Goal: Complete application form

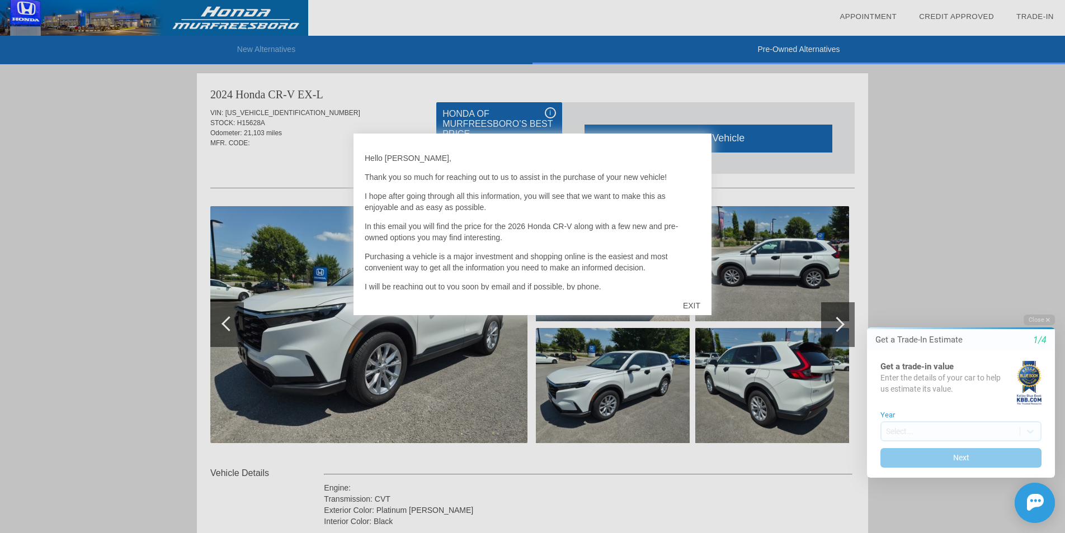
click at [695, 305] on div "EXIT" at bounding box center [692, 306] width 40 height 34
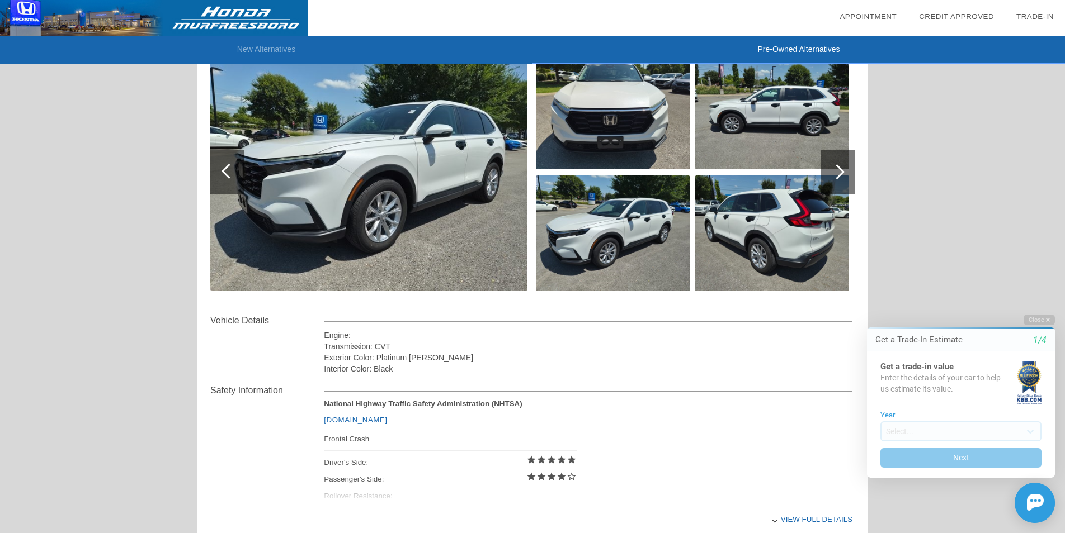
scroll to position [151, 0]
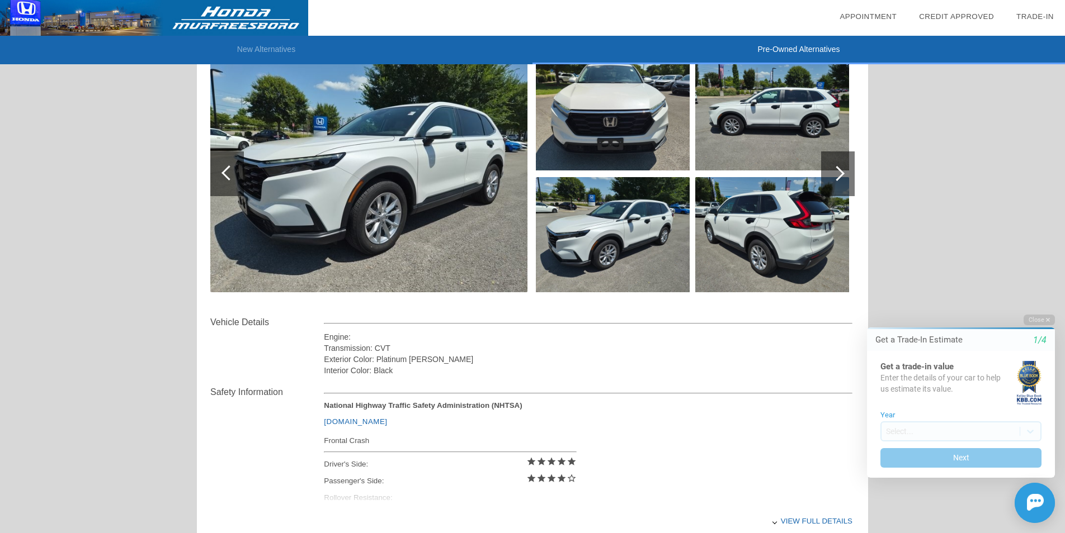
click at [424, 188] on img at bounding box center [368, 173] width 317 height 237
click at [0, 0] on img at bounding box center [0, 0] width 0 height 0
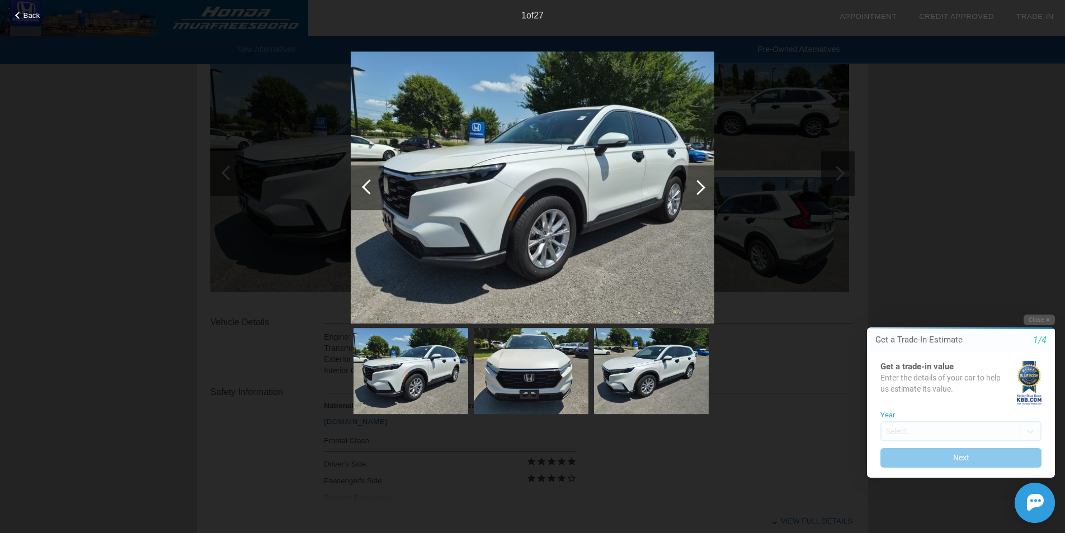
click at [424, 188] on img at bounding box center [532, 187] width 363 height 273
click at [704, 187] on div at bounding box center [697, 187] width 15 height 15
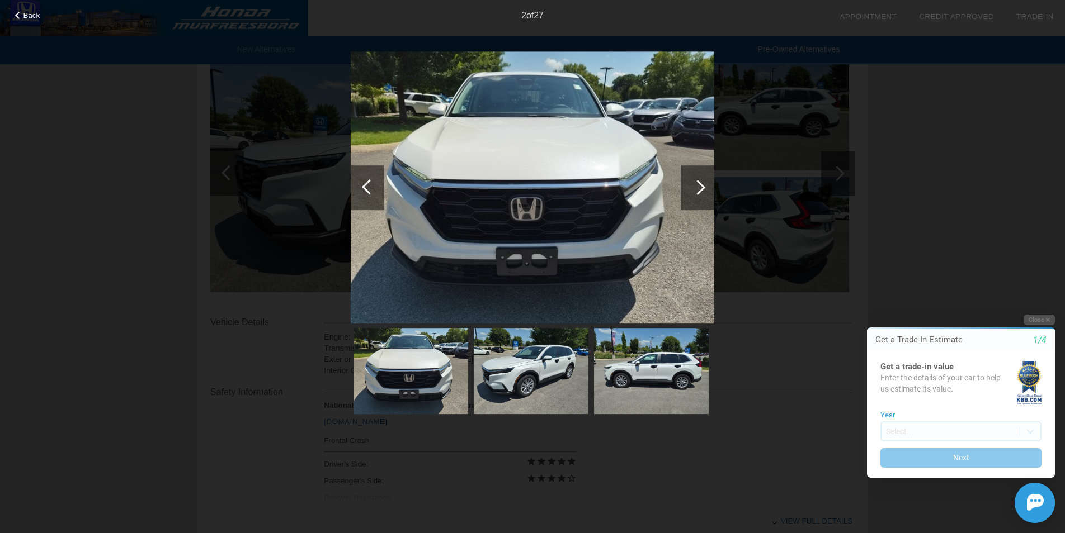
click at [704, 187] on div at bounding box center [697, 187] width 15 height 15
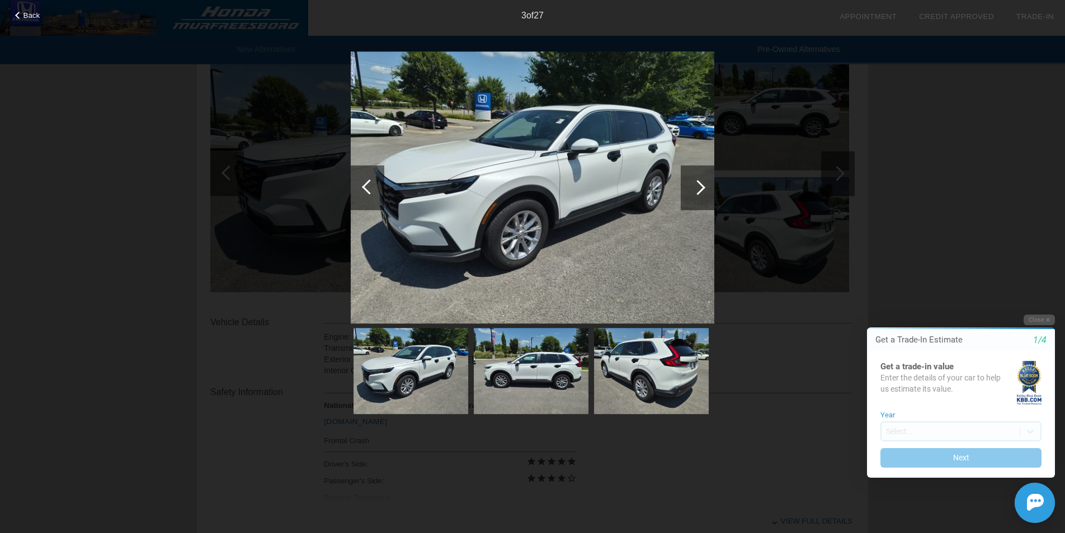
click at [704, 187] on div at bounding box center [697, 187] width 15 height 15
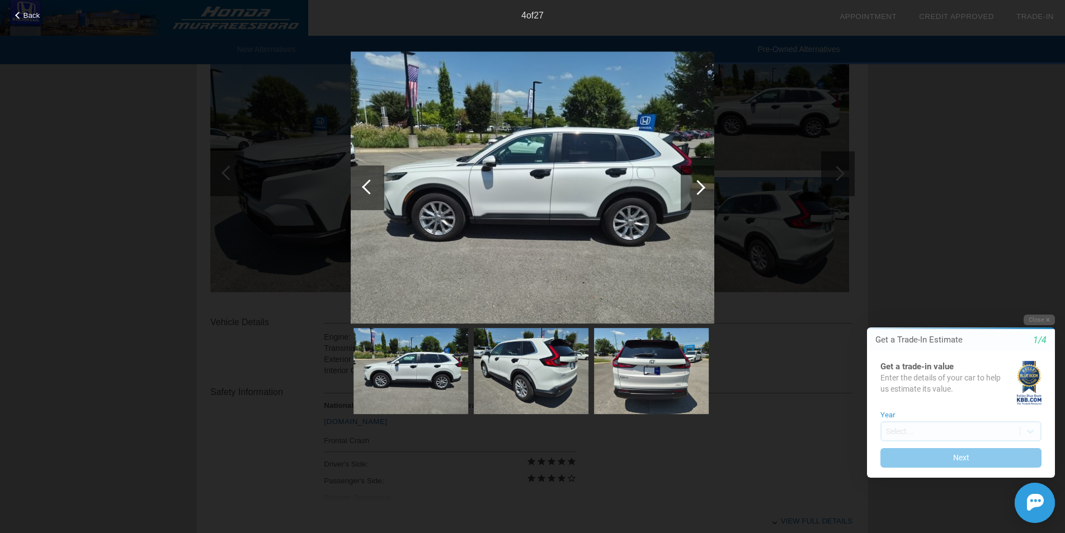
click at [704, 187] on div at bounding box center [697, 187] width 15 height 15
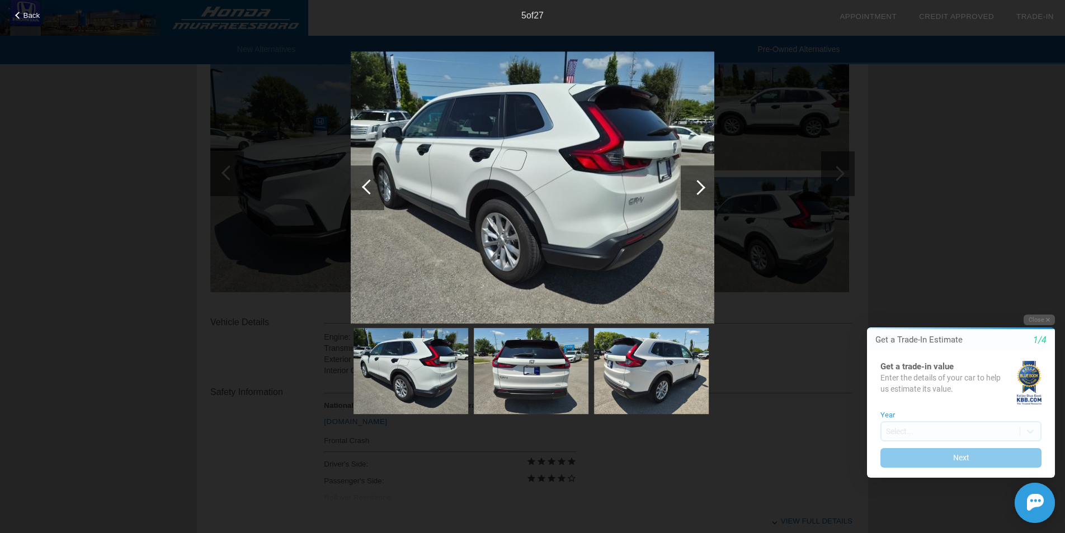
click at [704, 187] on div at bounding box center [697, 187] width 15 height 15
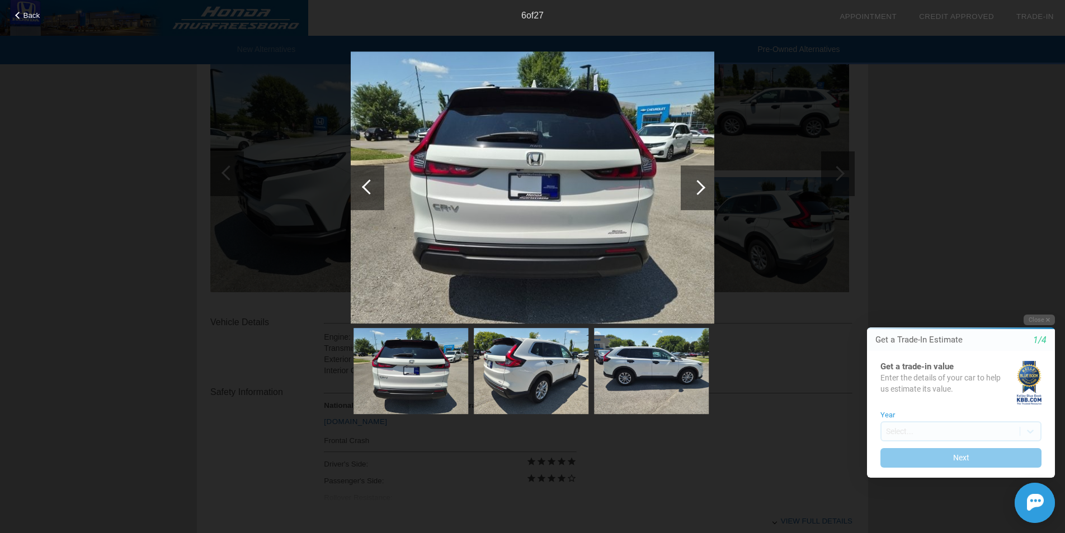
click at [704, 187] on div at bounding box center [697, 187] width 15 height 15
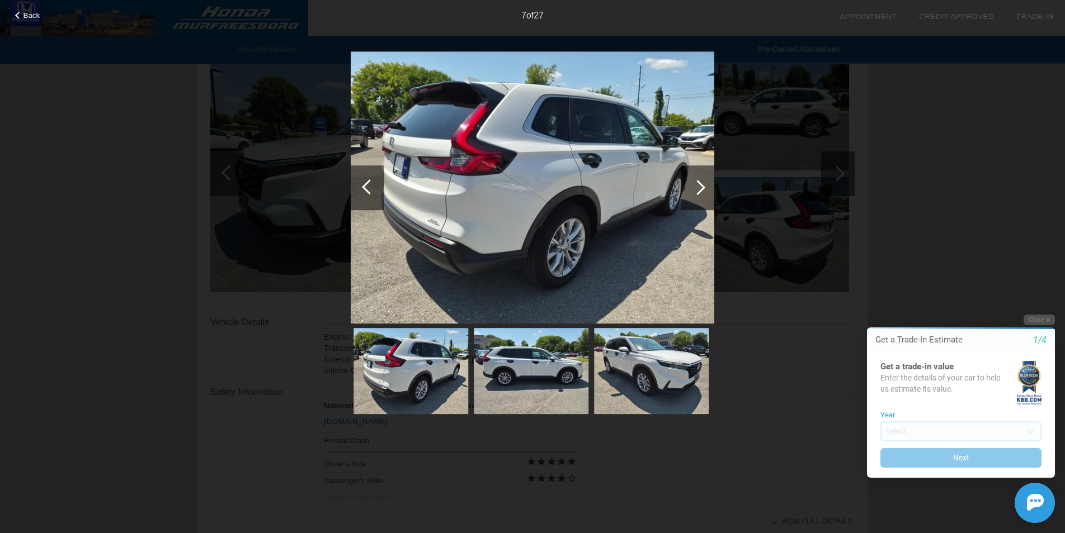
click at [704, 187] on div at bounding box center [697, 187] width 15 height 15
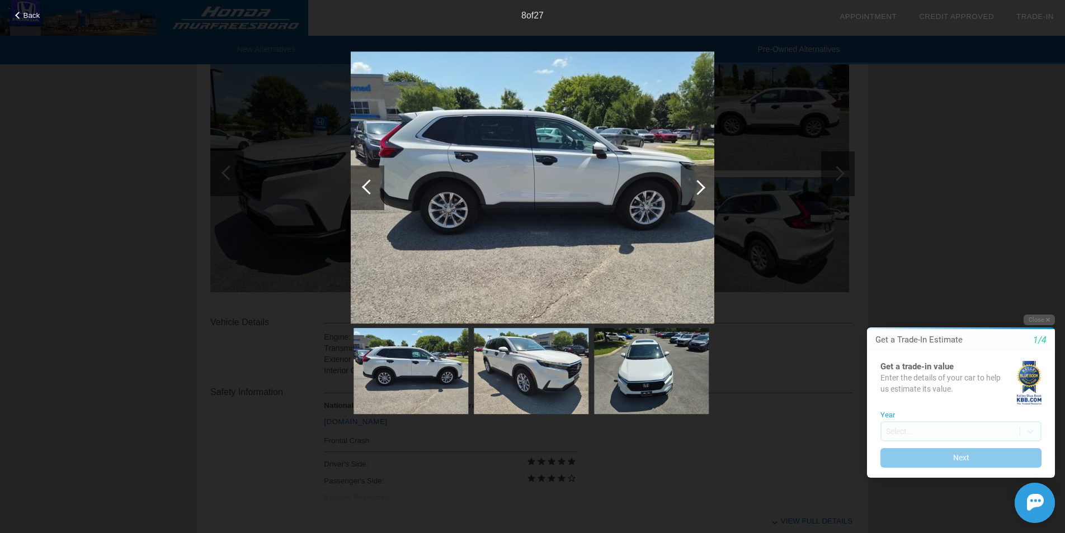
click at [704, 187] on div at bounding box center [697, 187] width 15 height 15
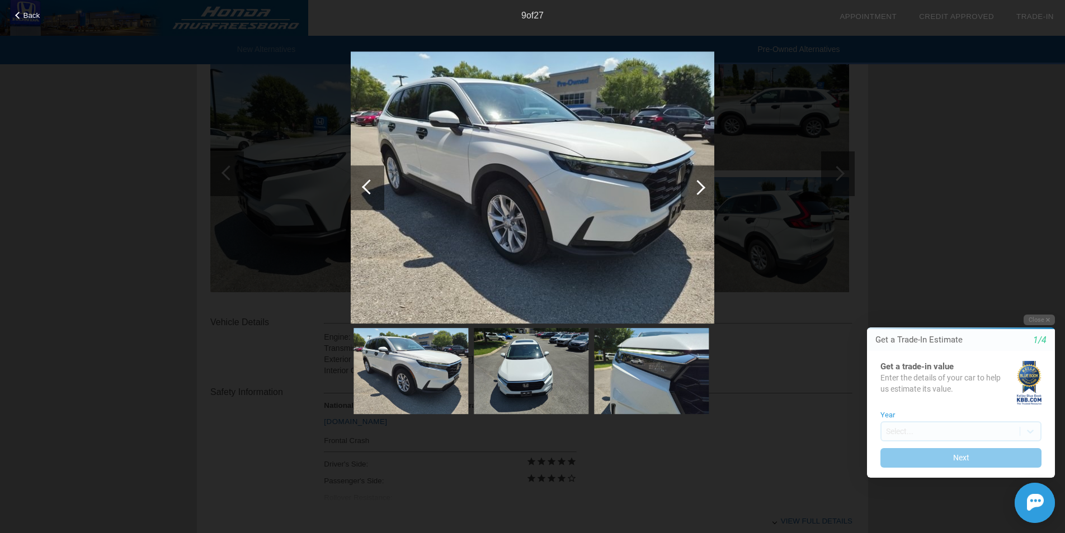
click at [704, 187] on div at bounding box center [697, 187] width 15 height 15
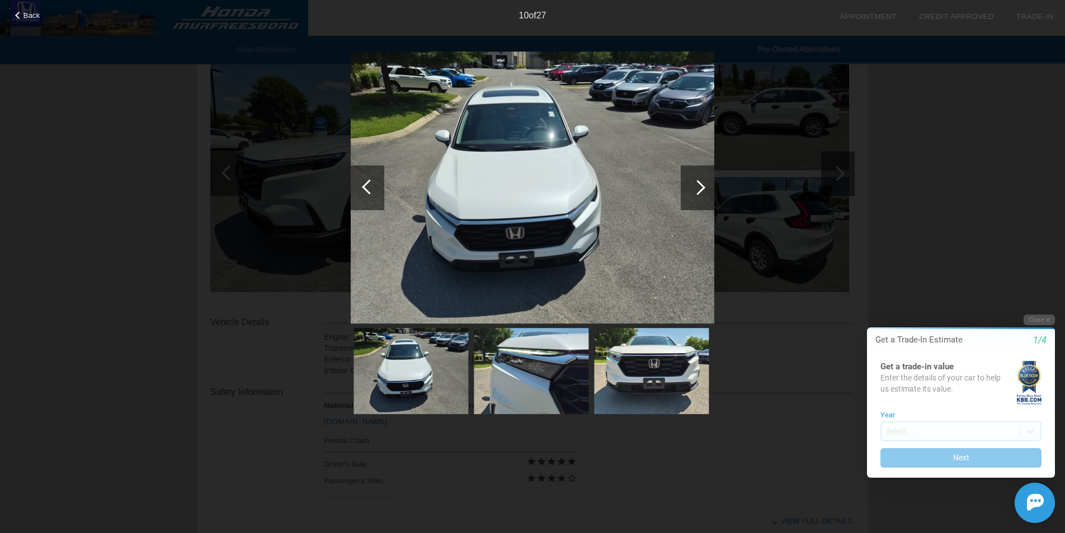
click at [704, 187] on div at bounding box center [697, 187] width 15 height 15
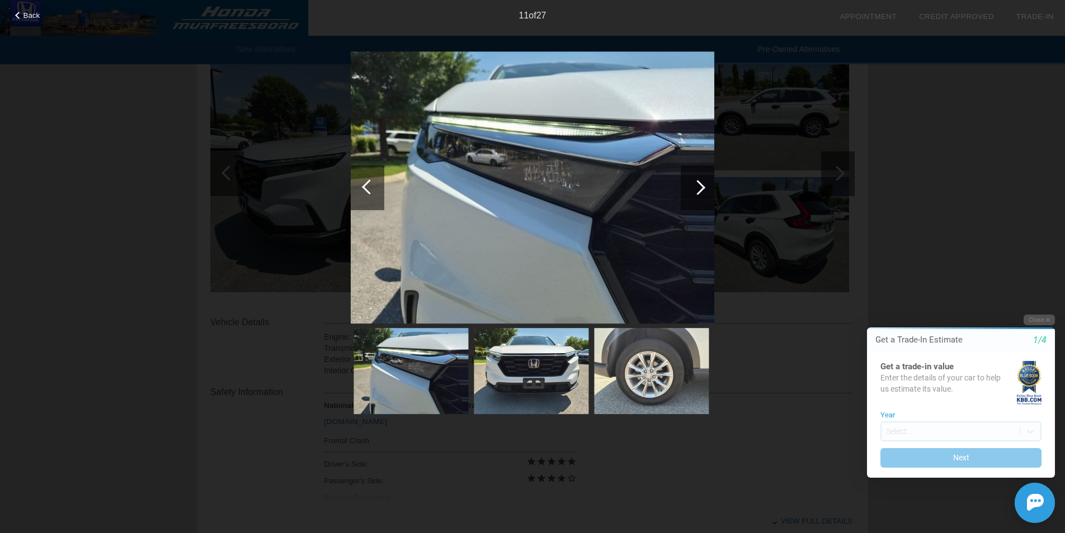
click at [704, 187] on div at bounding box center [697, 187] width 15 height 15
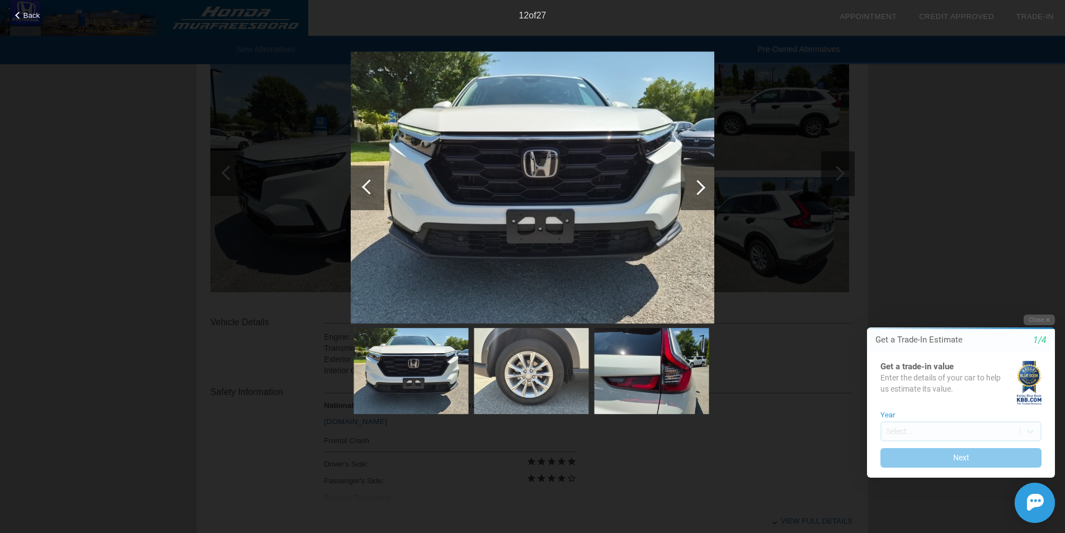
click at [704, 187] on div at bounding box center [697, 187] width 15 height 15
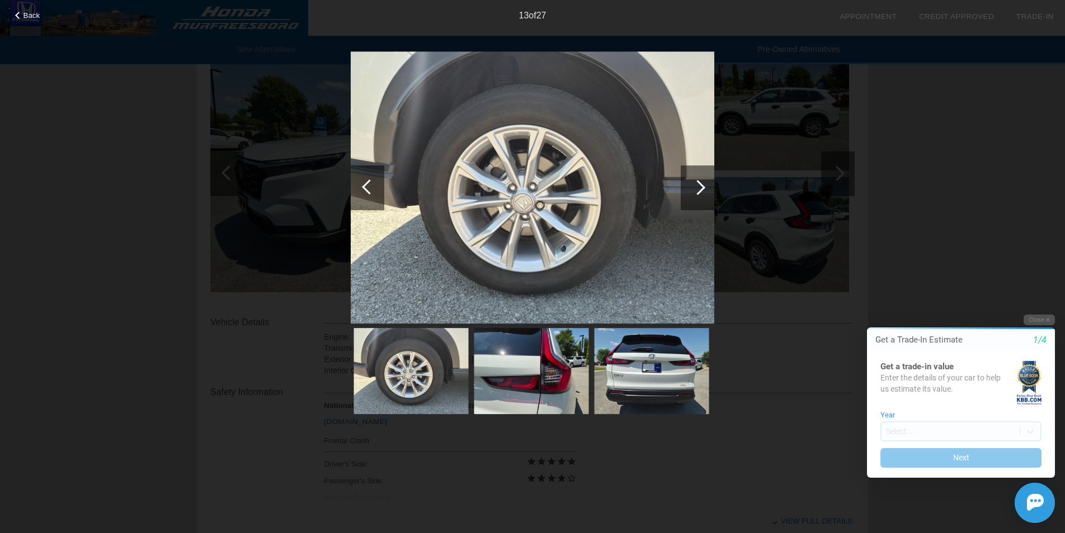
click at [704, 187] on div at bounding box center [697, 187] width 15 height 15
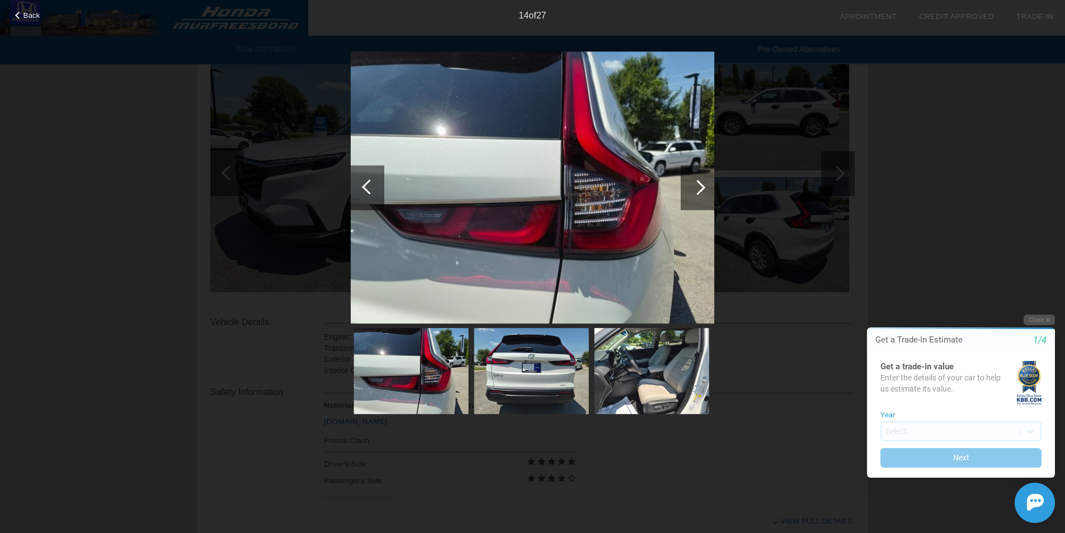
click at [704, 187] on div at bounding box center [697, 187] width 15 height 15
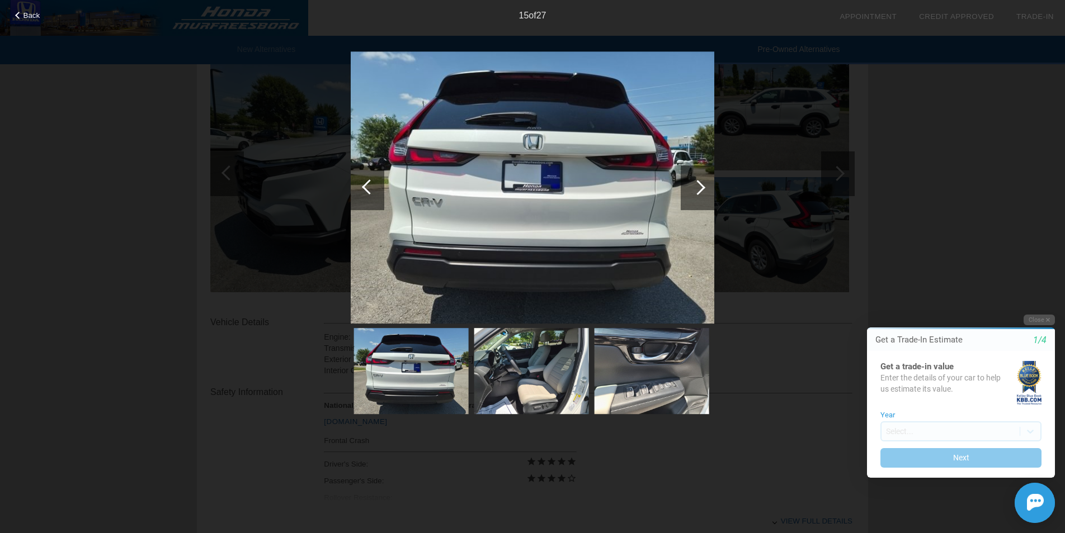
click at [704, 187] on div at bounding box center [697, 187] width 15 height 15
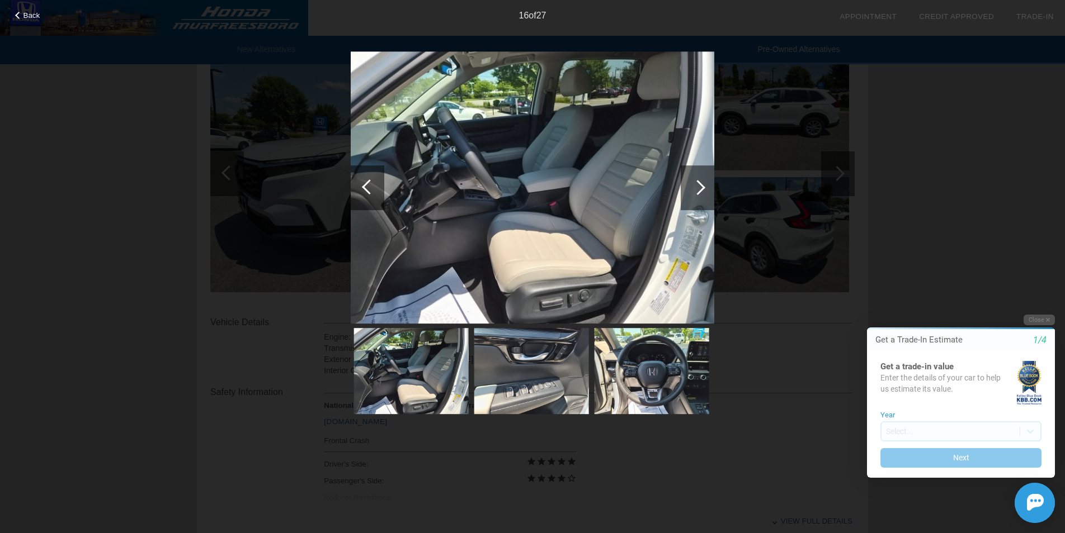
click at [704, 187] on div at bounding box center [697, 187] width 15 height 15
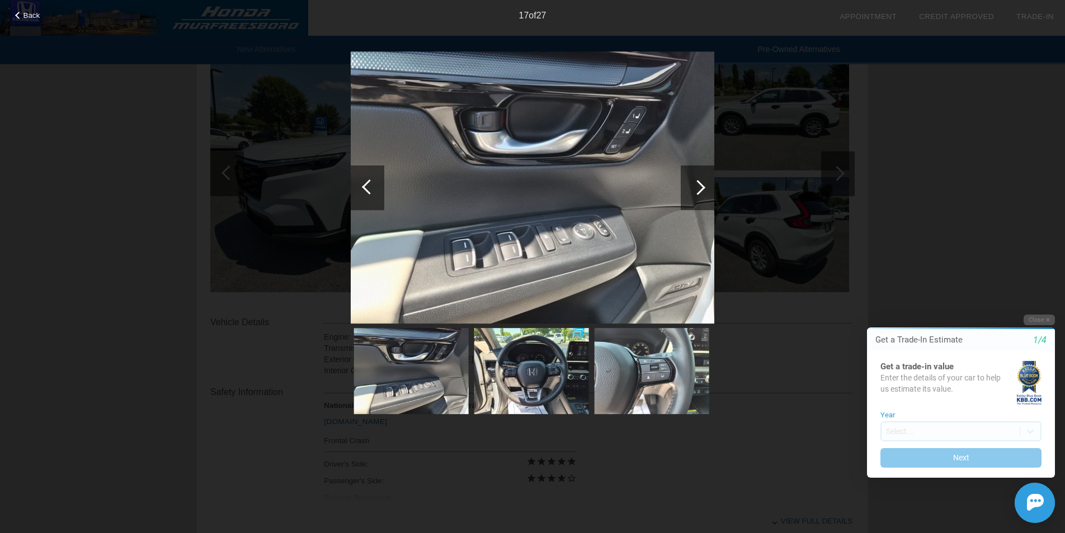
click at [366, 191] on div at bounding box center [369, 187] width 15 height 15
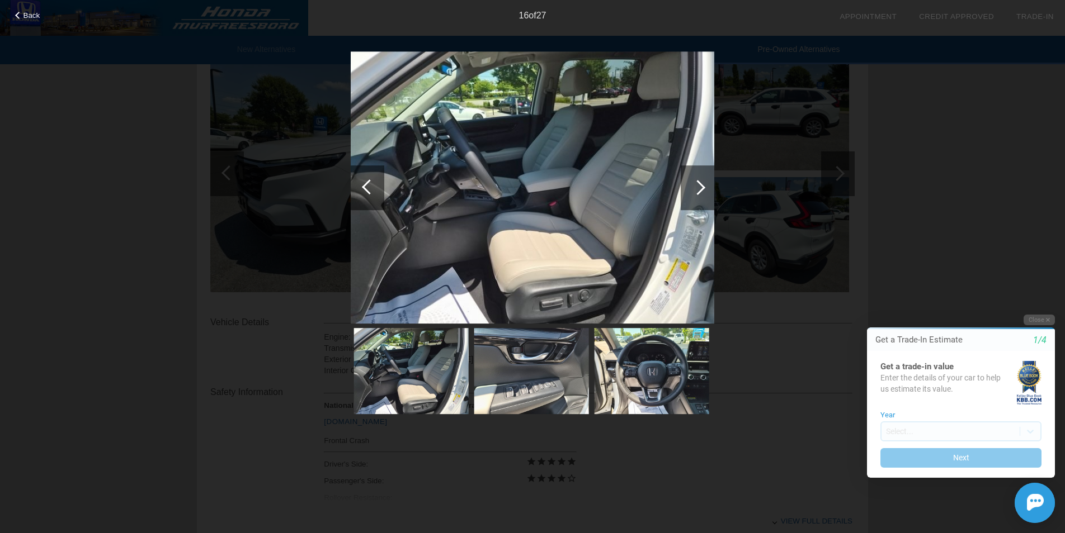
click at [528, 203] on img at bounding box center [532, 187] width 363 height 273
click at [705, 189] on div at bounding box center [698, 188] width 34 height 45
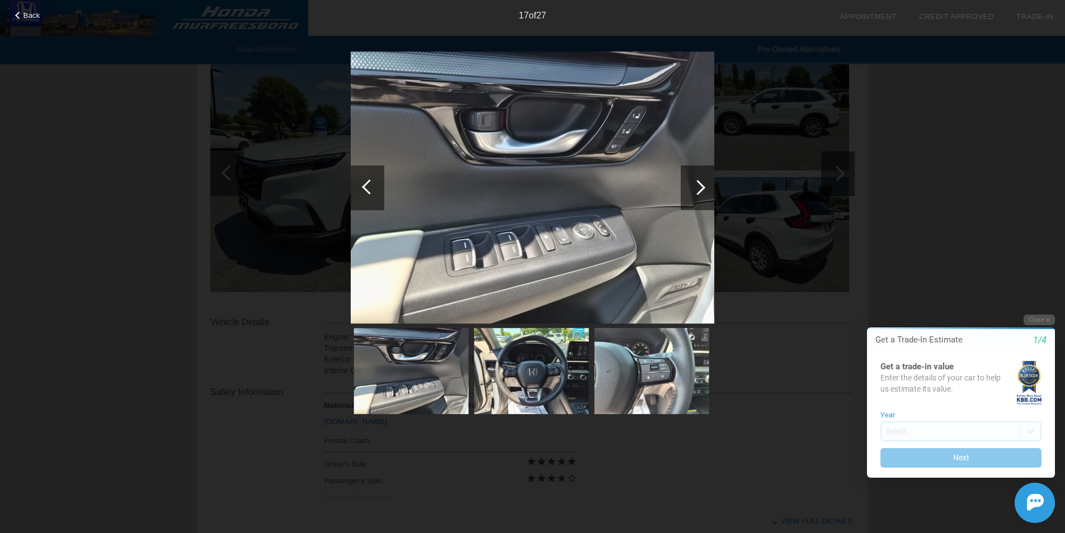
click at [698, 187] on div at bounding box center [697, 187] width 15 height 15
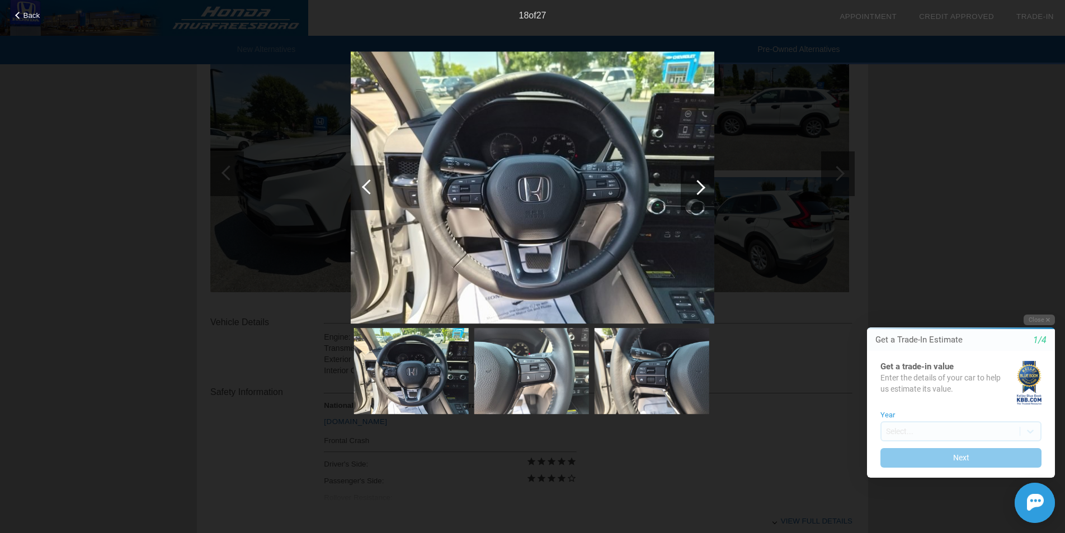
click at [698, 187] on div at bounding box center [697, 187] width 15 height 15
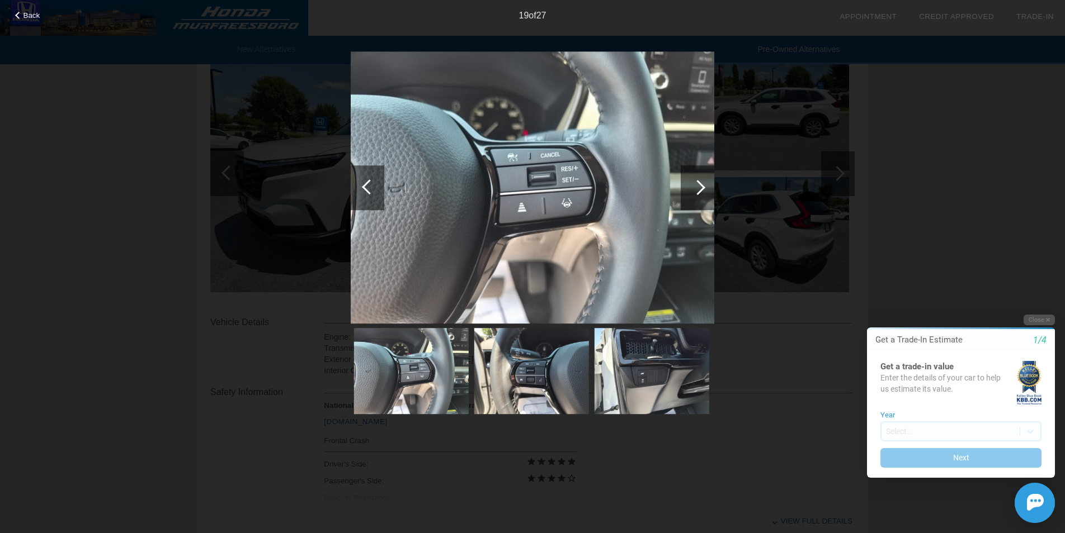
click at [698, 187] on div at bounding box center [697, 187] width 15 height 15
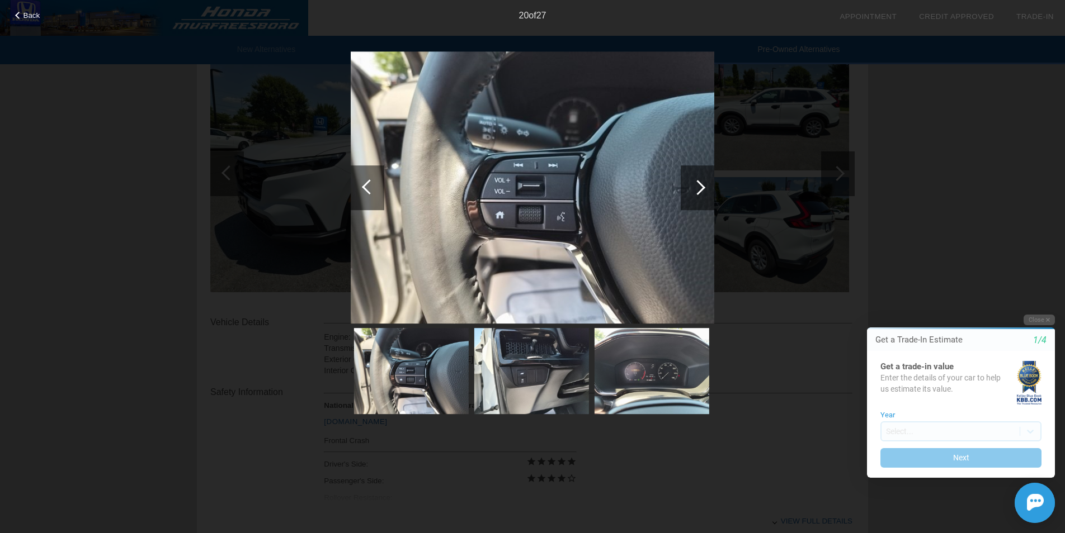
click at [698, 187] on div at bounding box center [697, 187] width 15 height 15
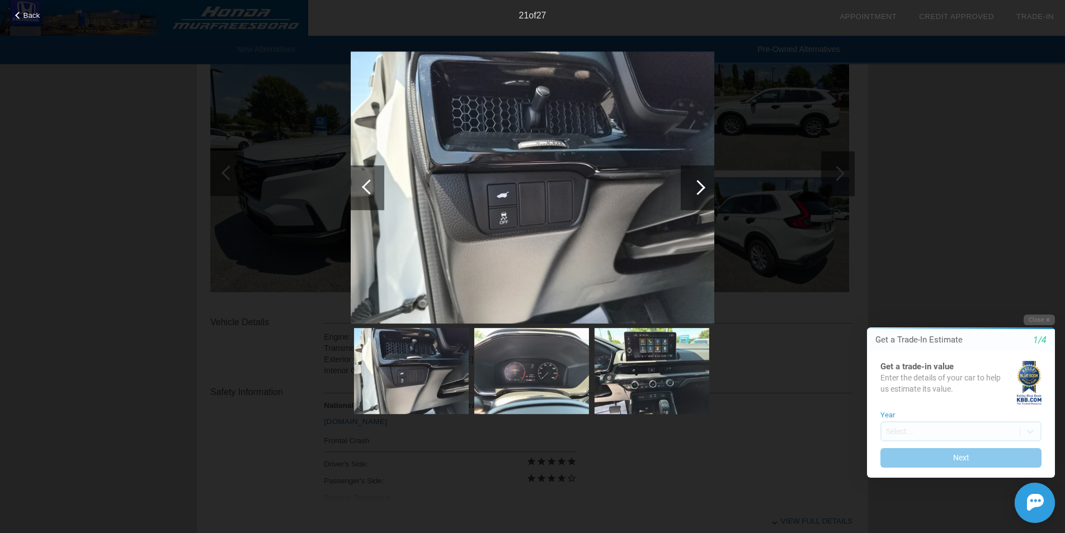
click at [698, 187] on div at bounding box center [697, 187] width 15 height 15
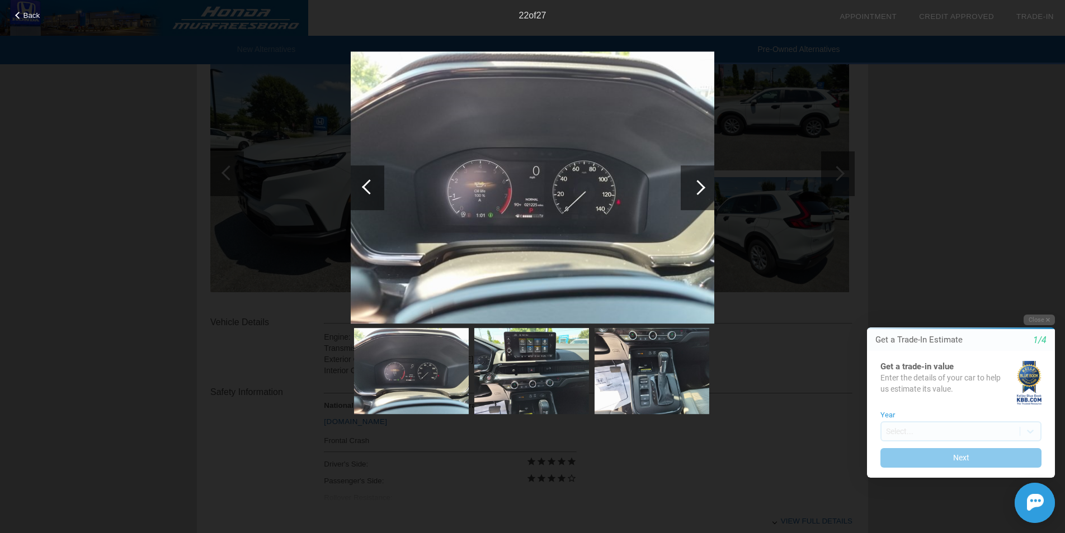
click at [536, 208] on img at bounding box center [532, 187] width 363 height 273
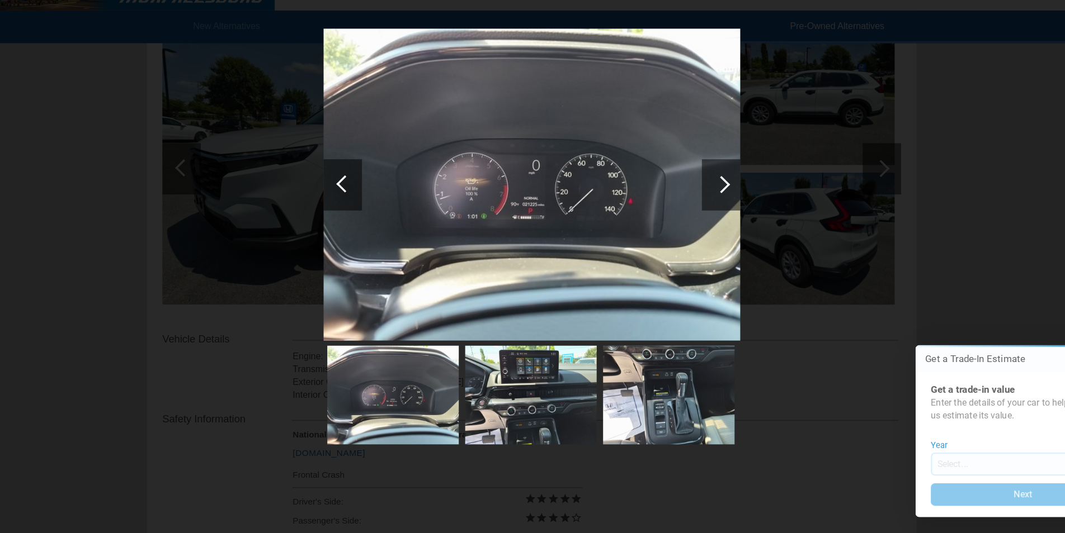
click at [702, 187] on div at bounding box center [697, 187] width 15 height 15
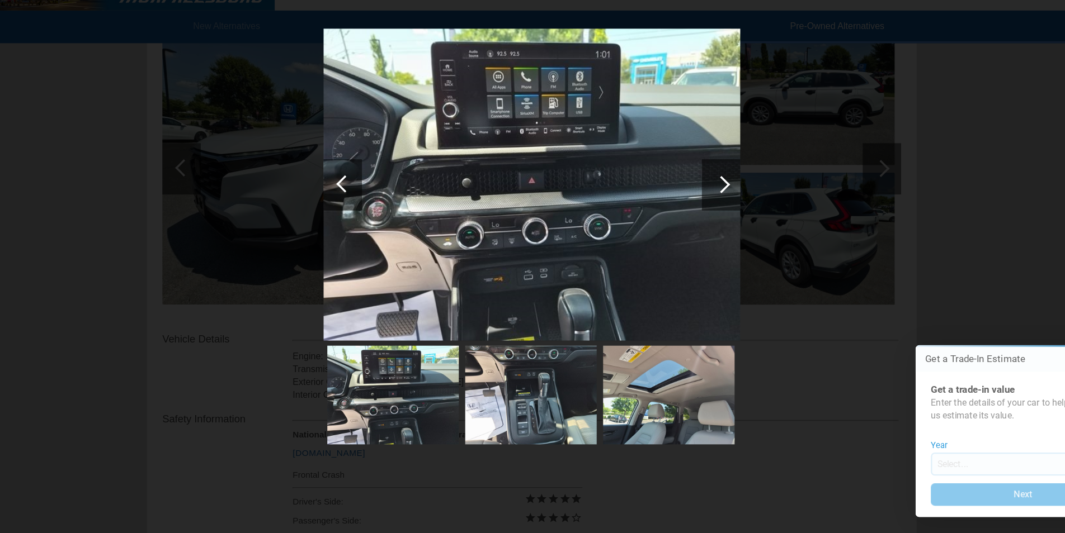
click at [702, 187] on div at bounding box center [697, 187] width 15 height 15
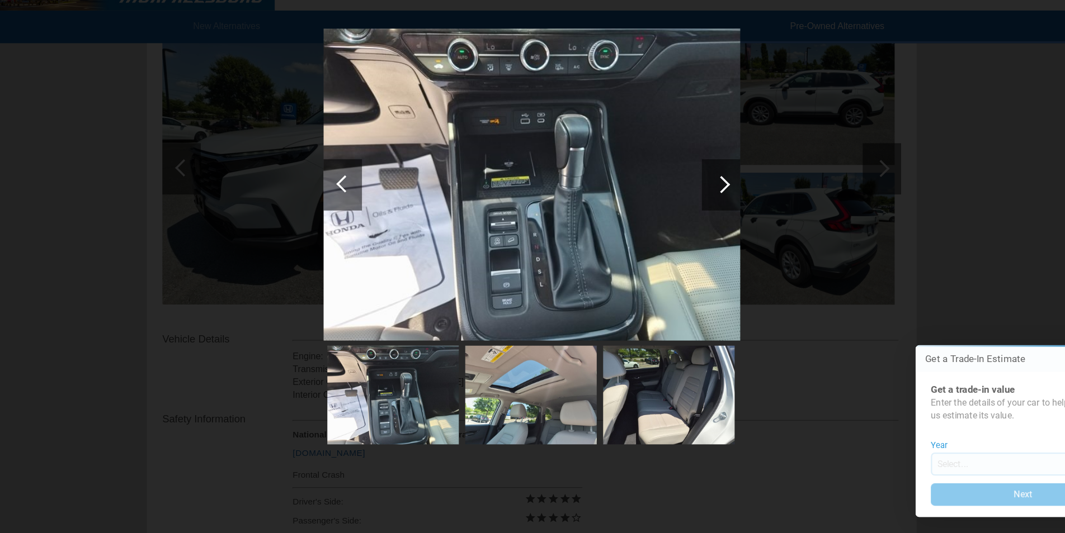
click at [702, 187] on div at bounding box center [697, 187] width 15 height 15
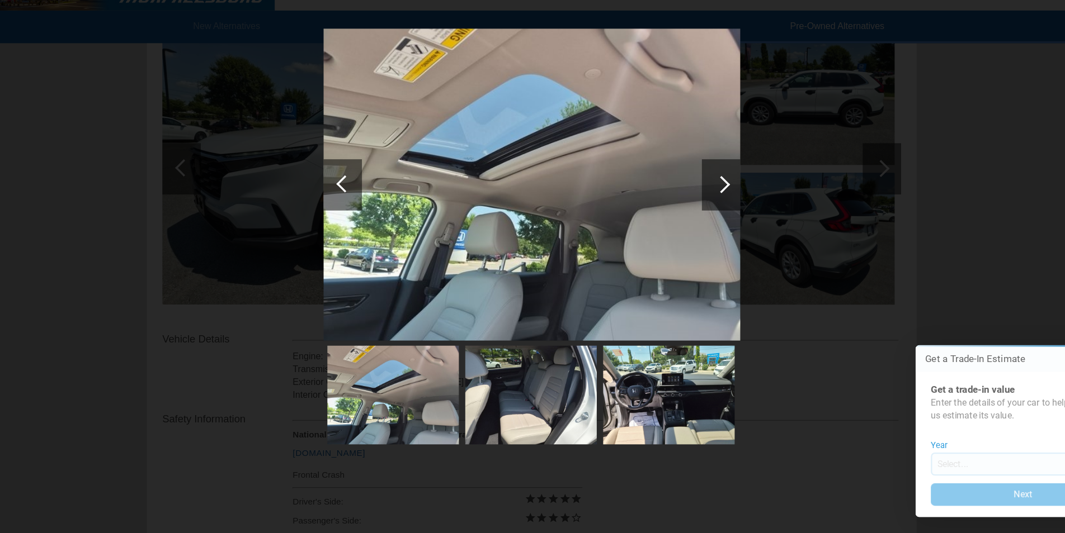
click at [702, 187] on div at bounding box center [697, 187] width 15 height 15
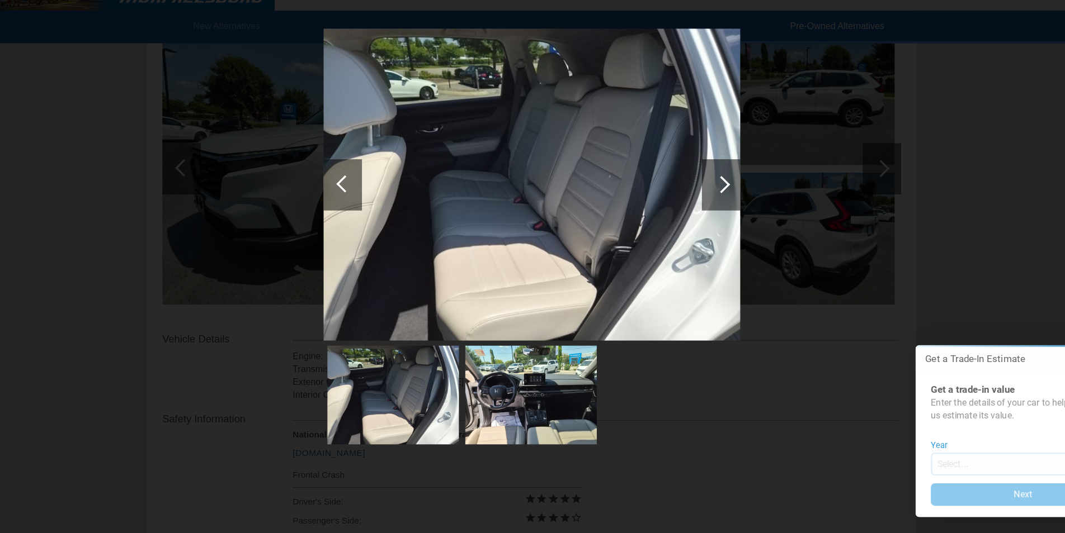
click at [702, 187] on div at bounding box center [697, 187] width 15 height 15
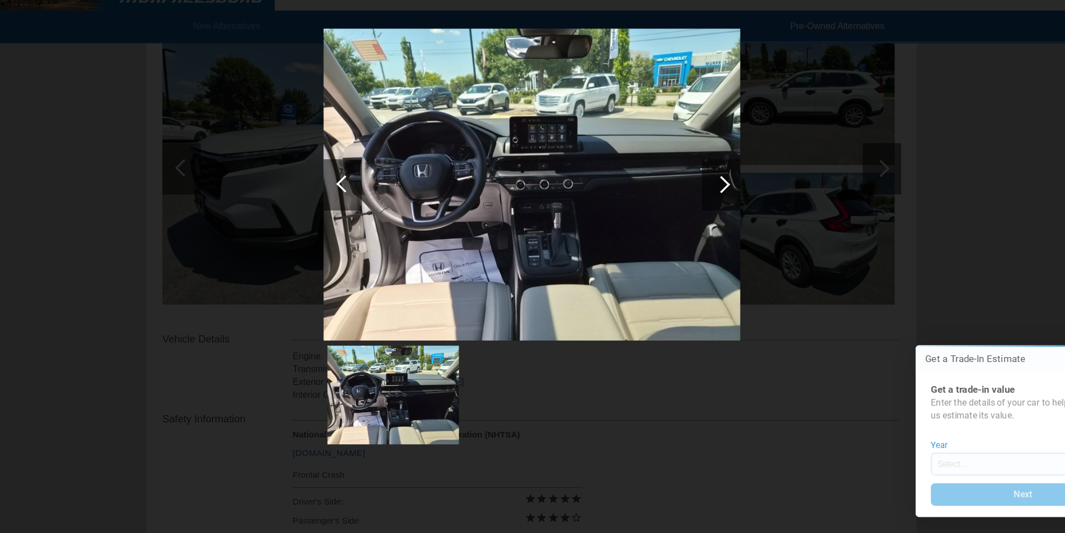
click at [702, 187] on div at bounding box center [697, 187] width 15 height 15
click at [700, 187] on div at bounding box center [697, 187] width 15 height 15
click at [634, 145] on img at bounding box center [532, 187] width 363 height 273
click at [1010, 468] on button "Next" at bounding box center [1005, 471] width 161 height 22
click at [698, 187] on div at bounding box center [697, 187] width 15 height 15
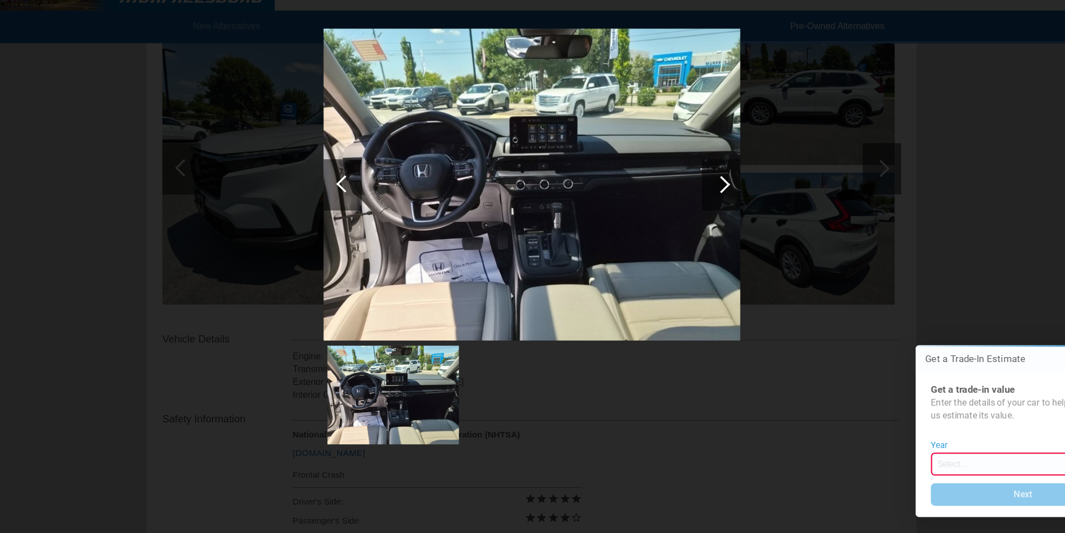
click at [682, 371] on div at bounding box center [532, 233] width 363 height 365
click at [432, 185] on img at bounding box center [532, 187] width 363 height 273
click at [225, 143] on div "Back 27 of 27" at bounding box center [532, 266] width 1065 height 533
click at [676, 244] on img at bounding box center [532, 187] width 363 height 273
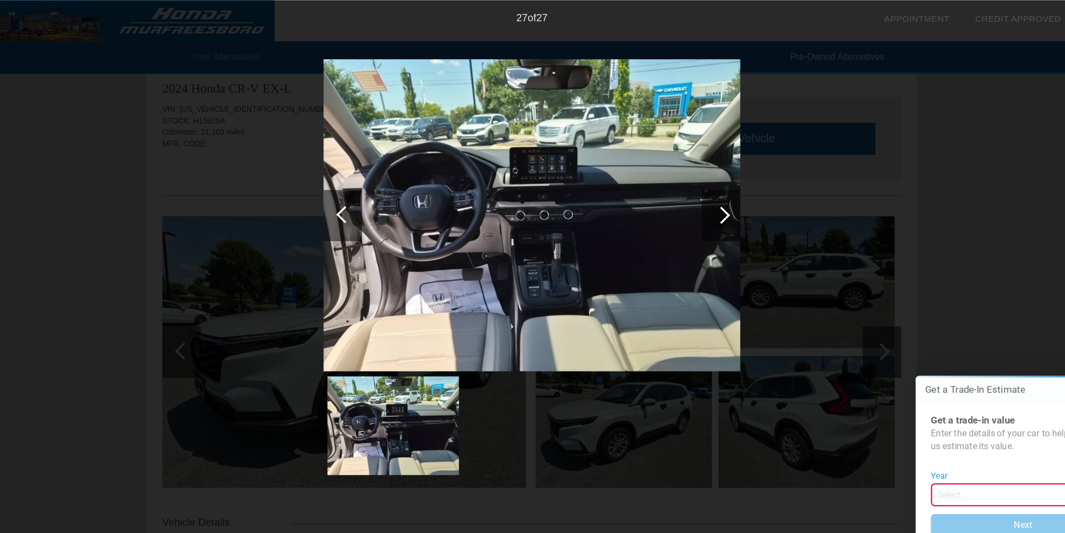
scroll to position [0, 0]
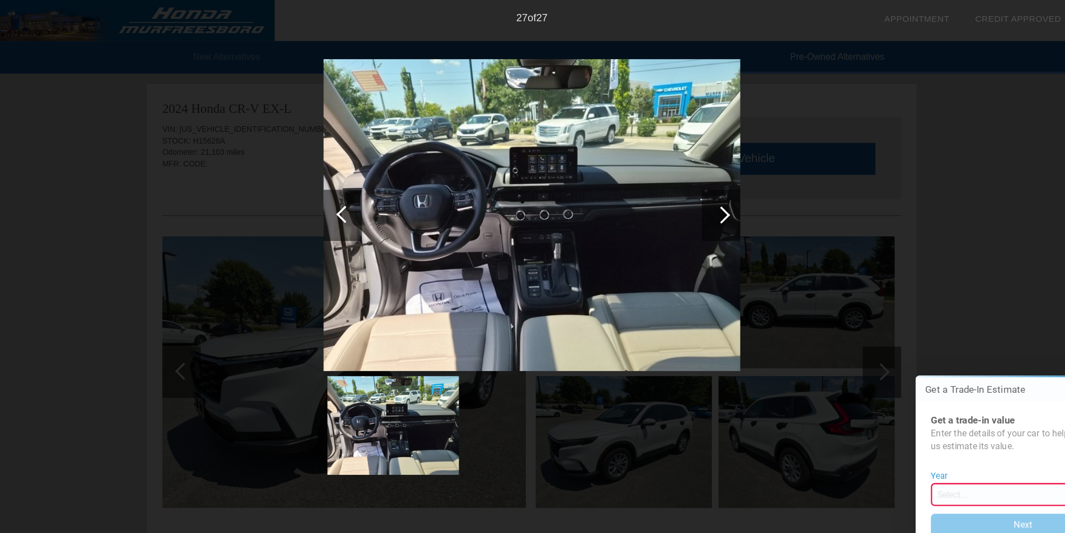
click at [701, 189] on div at bounding box center [697, 187] width 15 height 15
click at [801, 155] on div "Back 27 of 27" at bounding box center [532, 266] width 1065 height 533
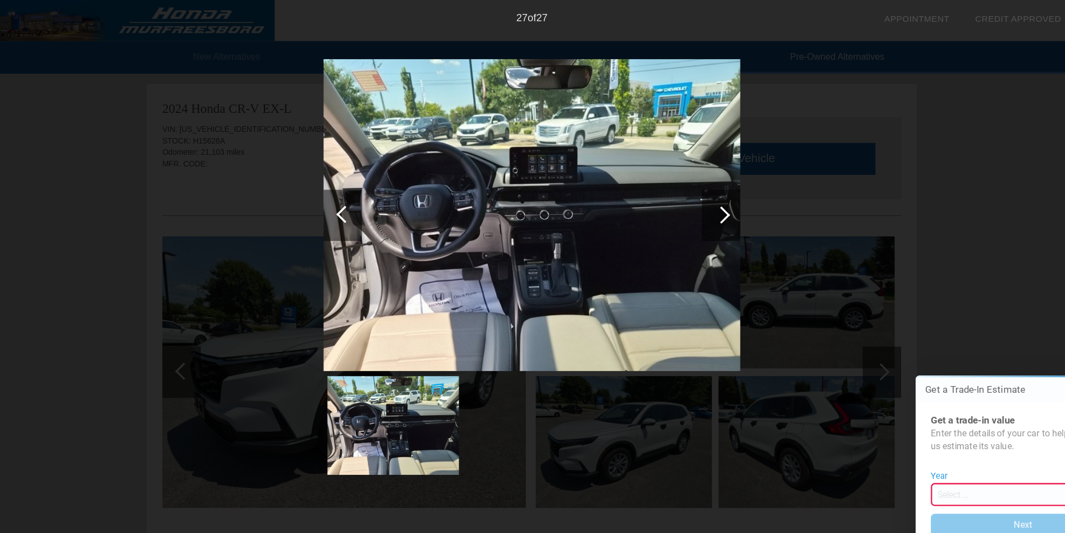
click at [801, 155] on div "Back 27 of 27" at bounding box center [532, 266] width 1065 height 533
click at [1004, 500] on button "Next" at bounding box center [1005, 501] width 161 height 22
click at [933, 244] on div "Back 27 of 27" at bounding box center [532, 266] width 1065 height 533
click at [503, 223] on img at bounding box center [532, 187] width 363 height 273
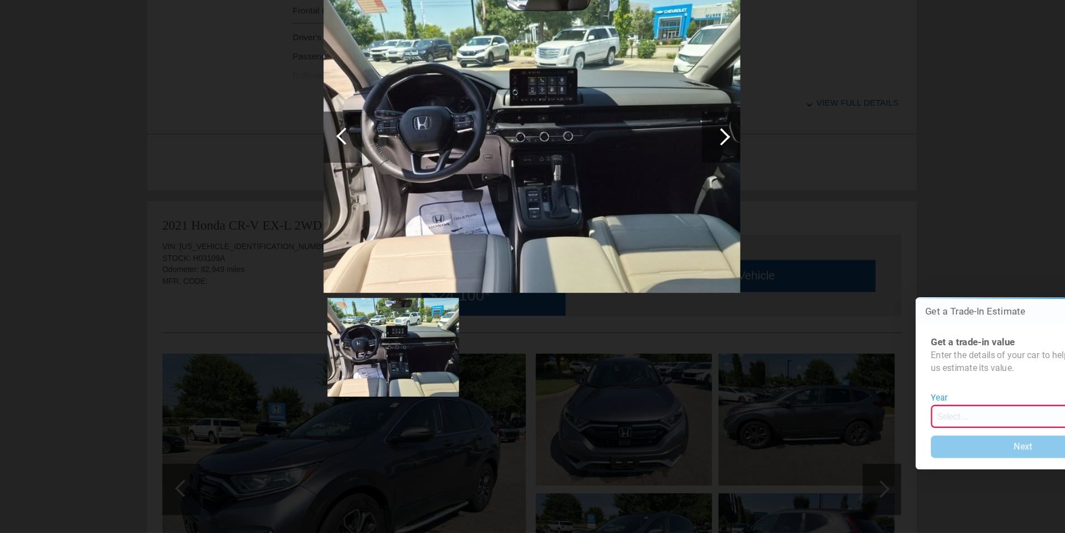
scroll to position [584, 0]
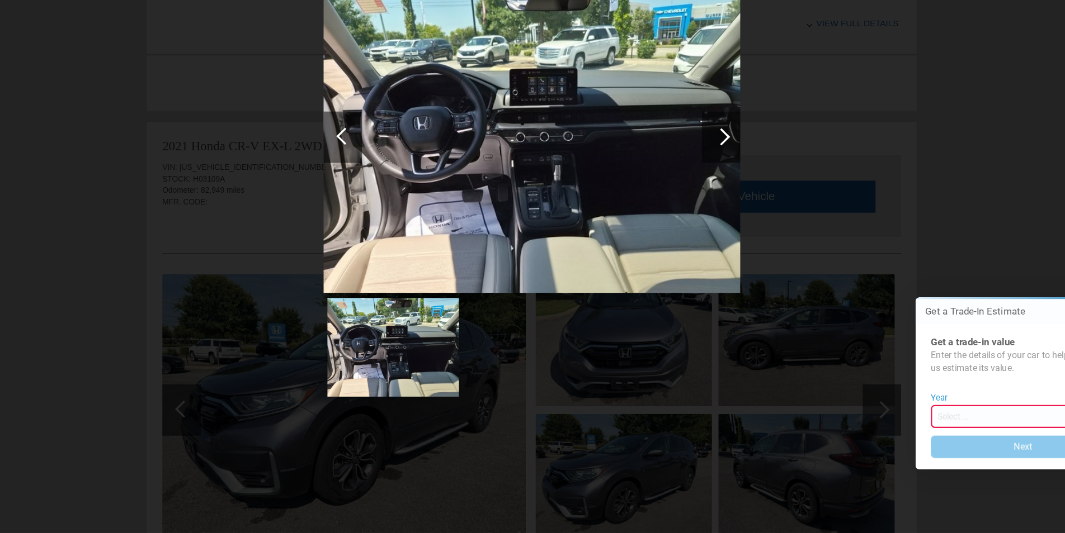
click at [521, 204] on img at bounding box center [532, 187] width 363 height 273
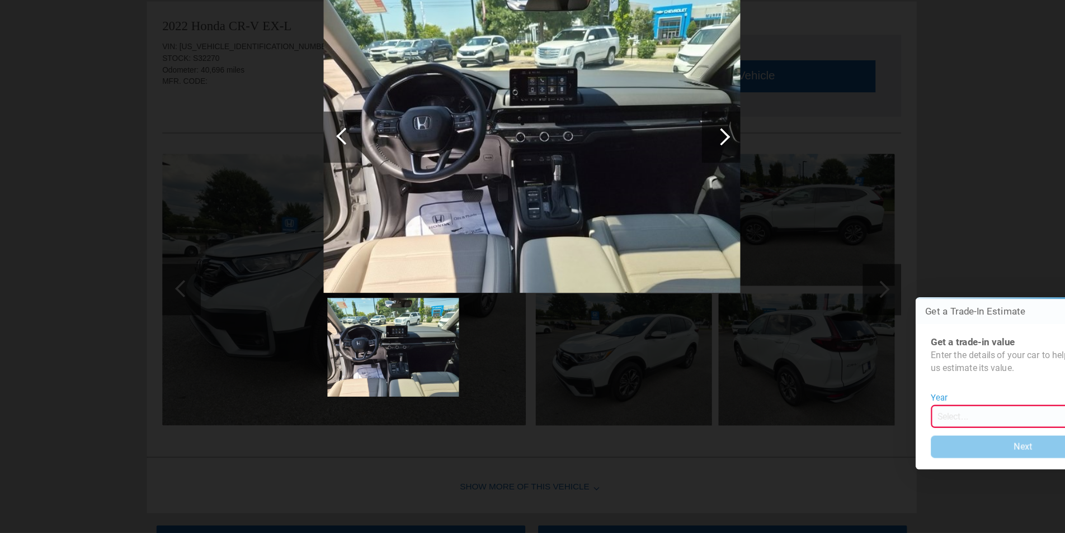
scroll to position [1604, 0]
click at [396, 380] on img at bounding box center [411, 371] width 115 height 86
click at [597, 262] on img at bounding box center [532, 187] width 363 height 273
click at [366, 190] on div at bounding box center [369, 187] width 15 height 15
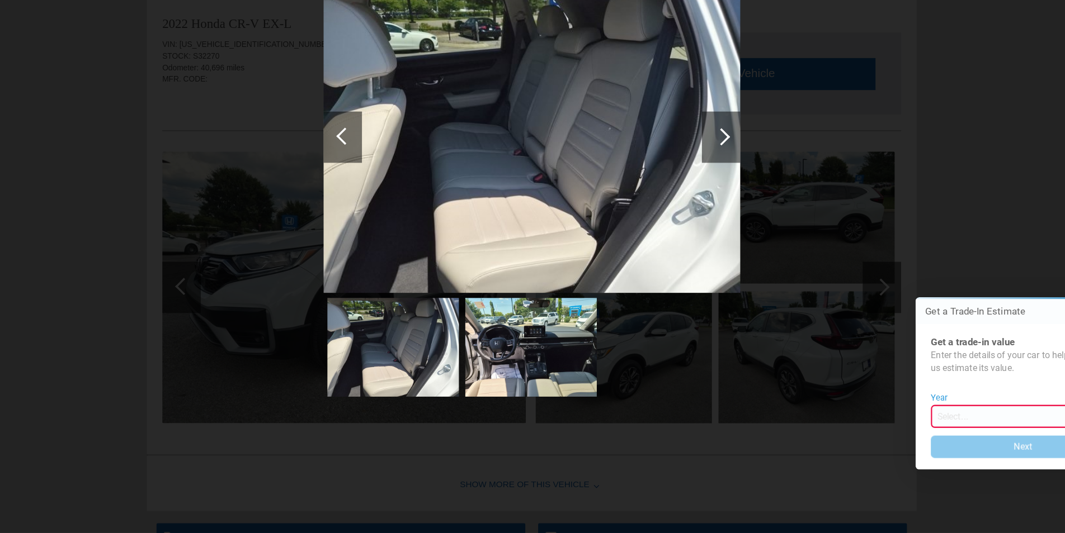
click at [366, 190] on div at bounding box center [369, 187] width 15 height 15
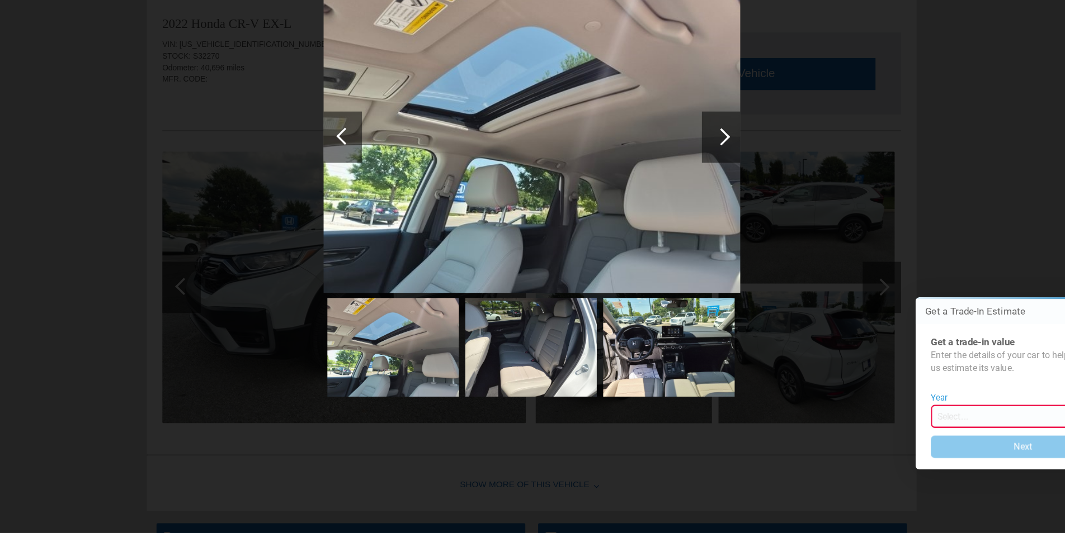
click at [366, 190] on div at bounding box center [369, 187] width 15 height 15
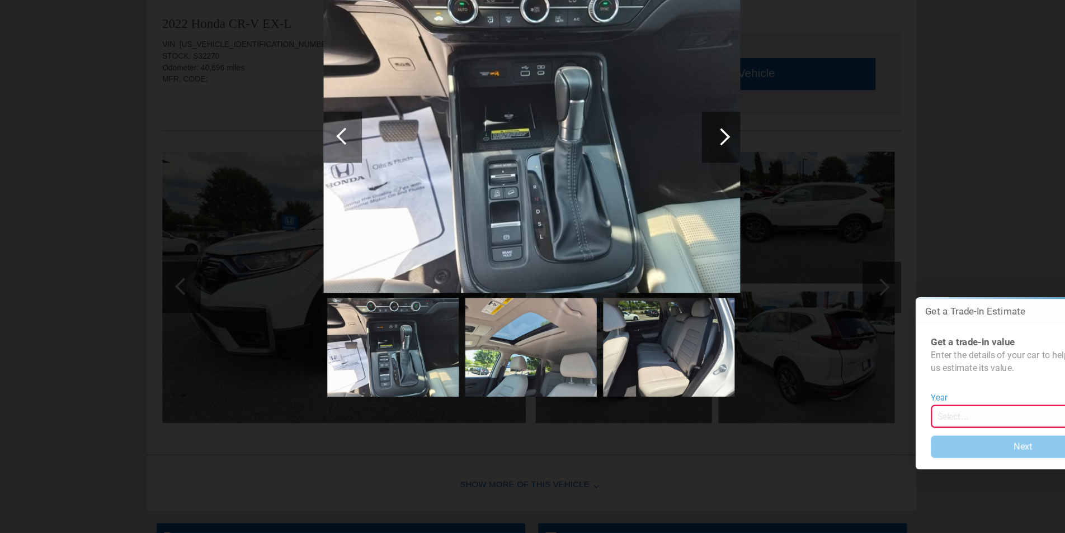
click at [366, 190] on div at bounding box center [369, 187] width 15 height 15
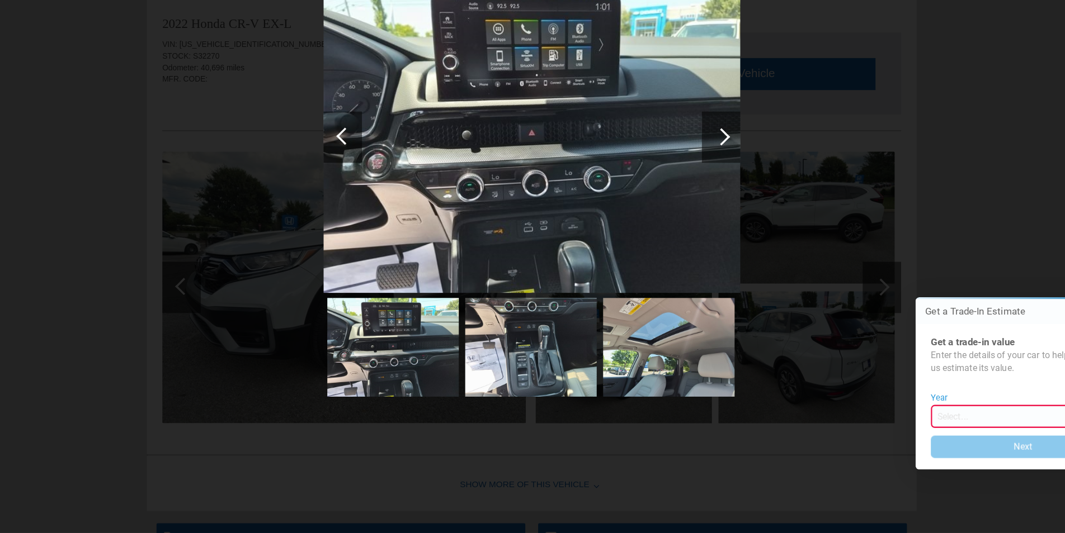
click at [366, 190] on div at bounding box center [369, 187] width 15 height 15
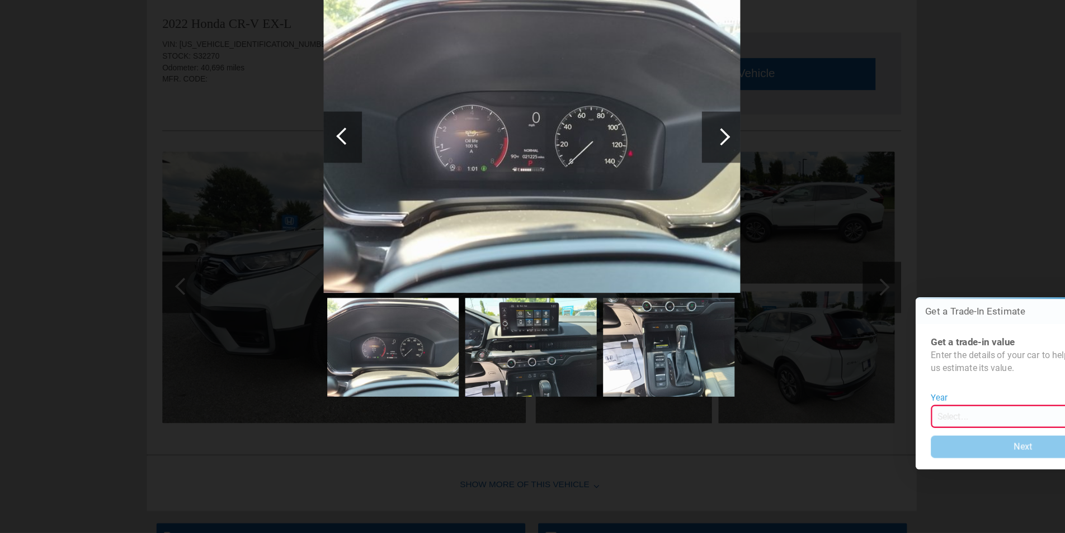
click at [366, 190] on div at bounding box center [369, 187] width 15 height 15
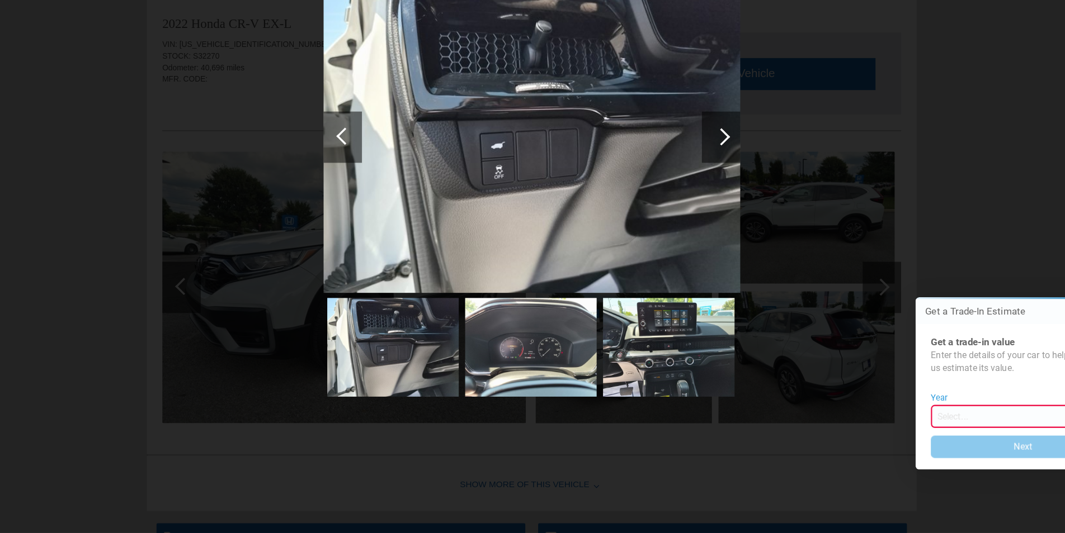
click at [366, 190] on div at bounding box center [369, 187] width 15 height 15
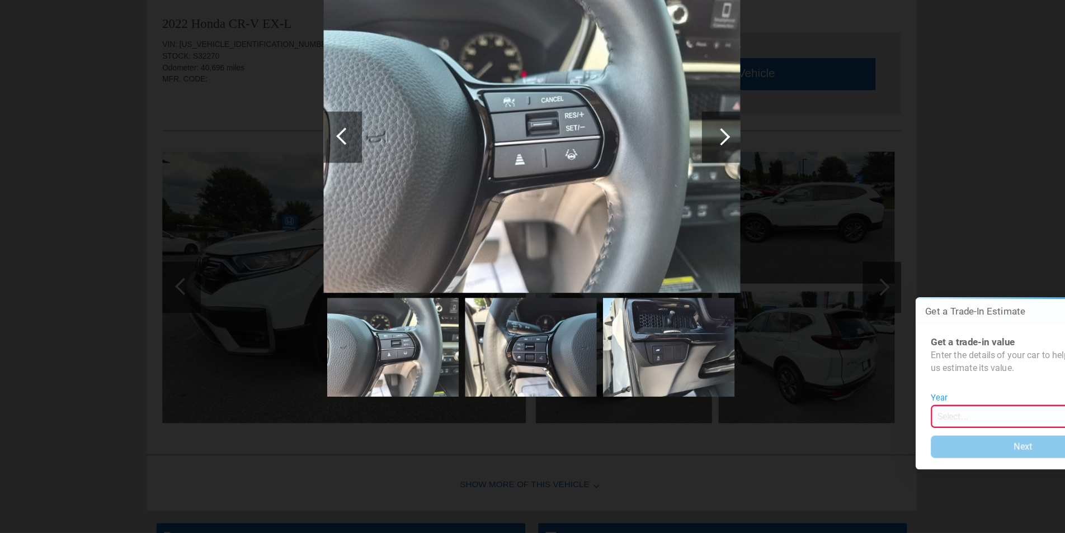
click at [366, 190] on div at bounding box center [369, 187] width 15 height 15
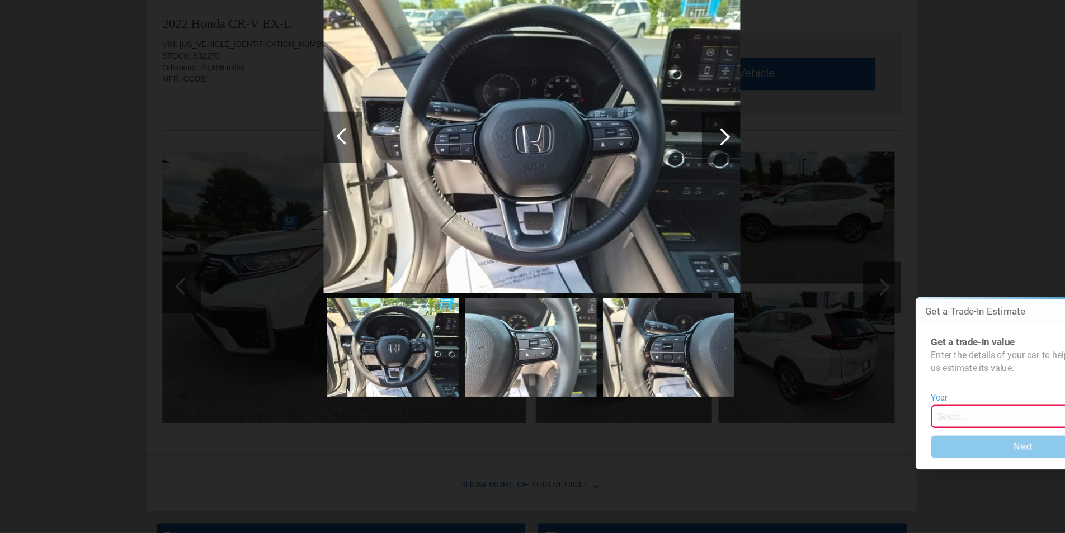
click at [366, 190] on div at bounding box center [369, 187] width 15 height 15
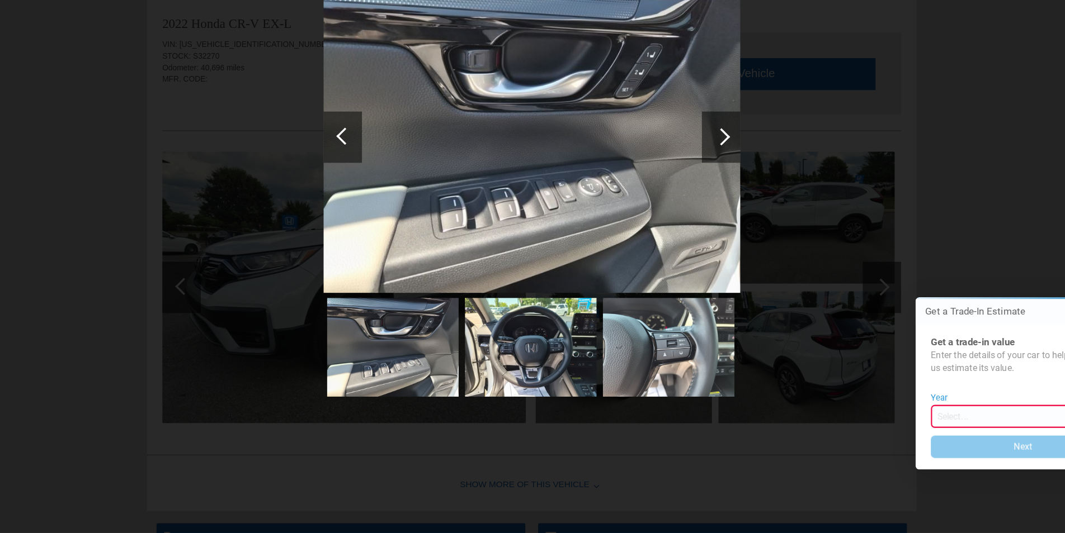
click at [366, 190] on div at bounding box center [369, 187] width 15 height 15
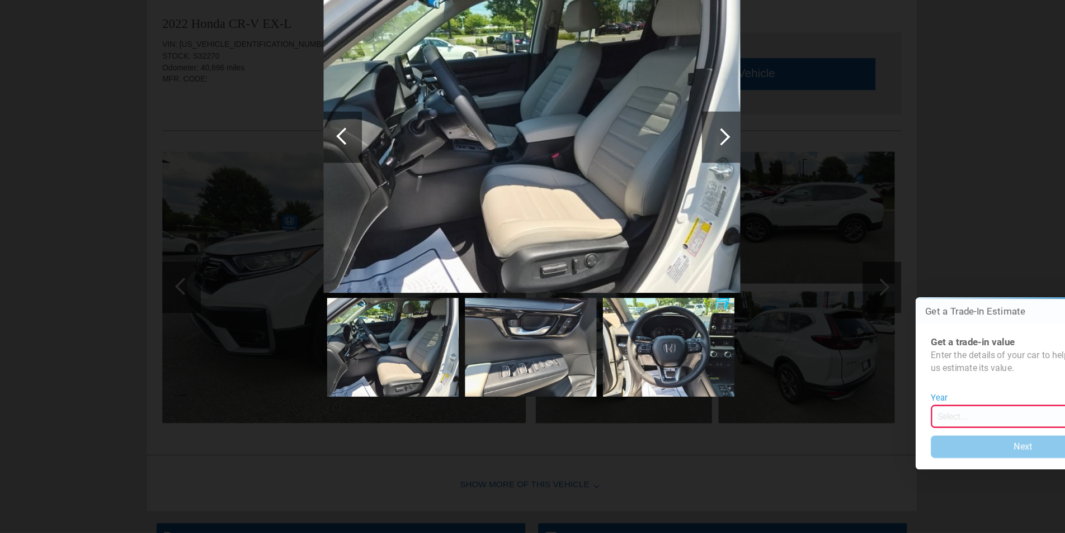
click at [366, 190] on div at bounding box center [369, 187] width 15 height 15
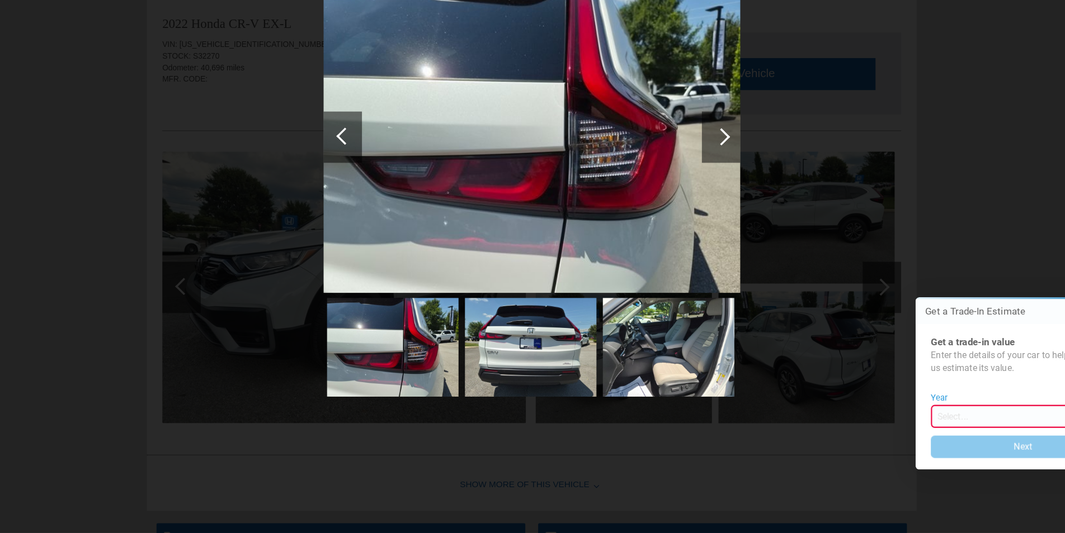
click at [366, 190] on div at bounding box center [369, 187] width 15 height 15
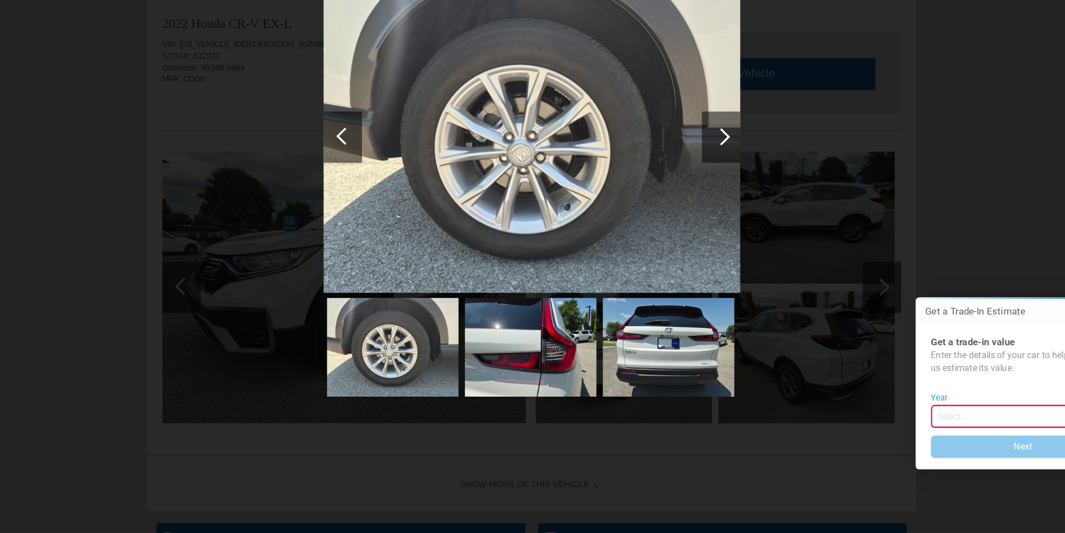
click at [366, 190] on div at bounding box center [369, 187] width 15 height 15
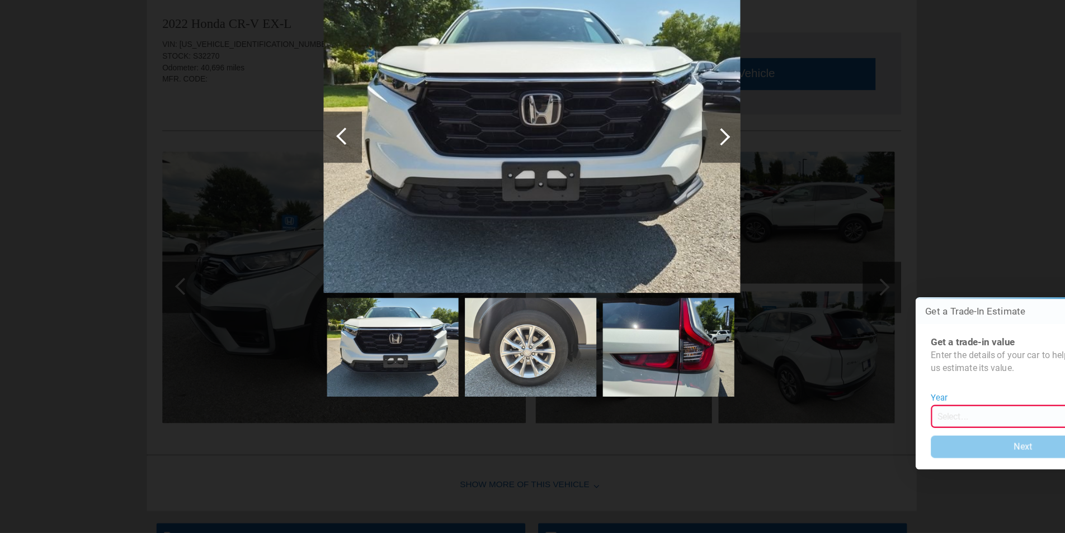
click at [366, 190] on div at bounding box center [369, 187] width 15 height 15
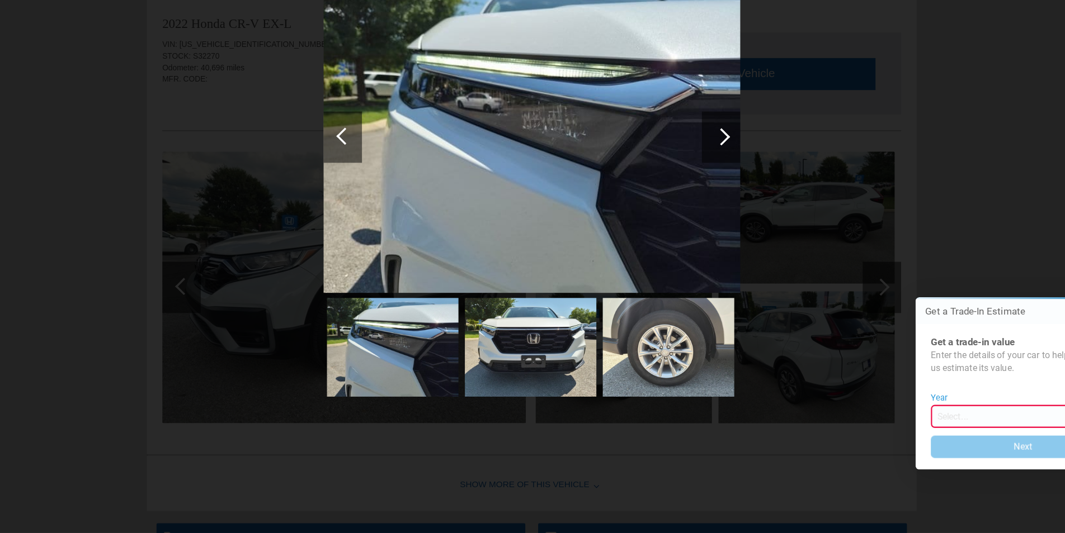
click at [366, 190] on div at bounding box center [369, 187] width 15 height 15
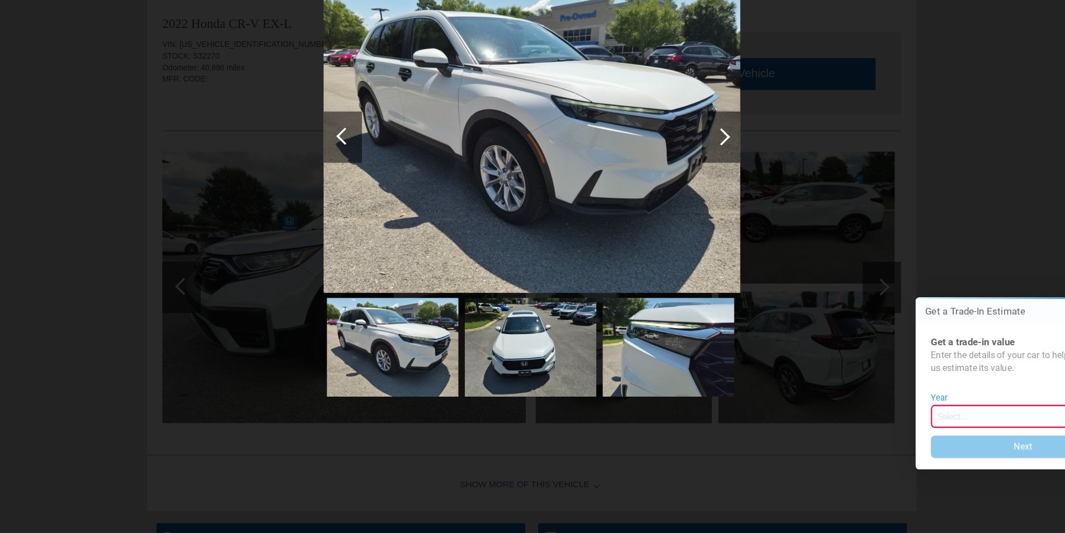
click at [366, 190] on div at bounding box center [369, 187] width 15 height 15
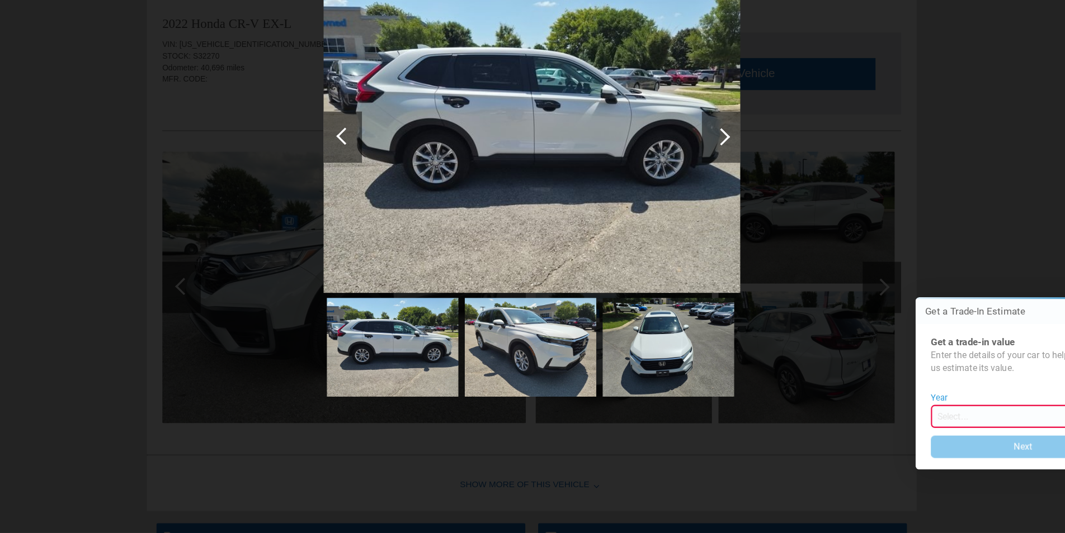
click at [366, 190] on div at bounding box center [369, 187] width 15 height 15
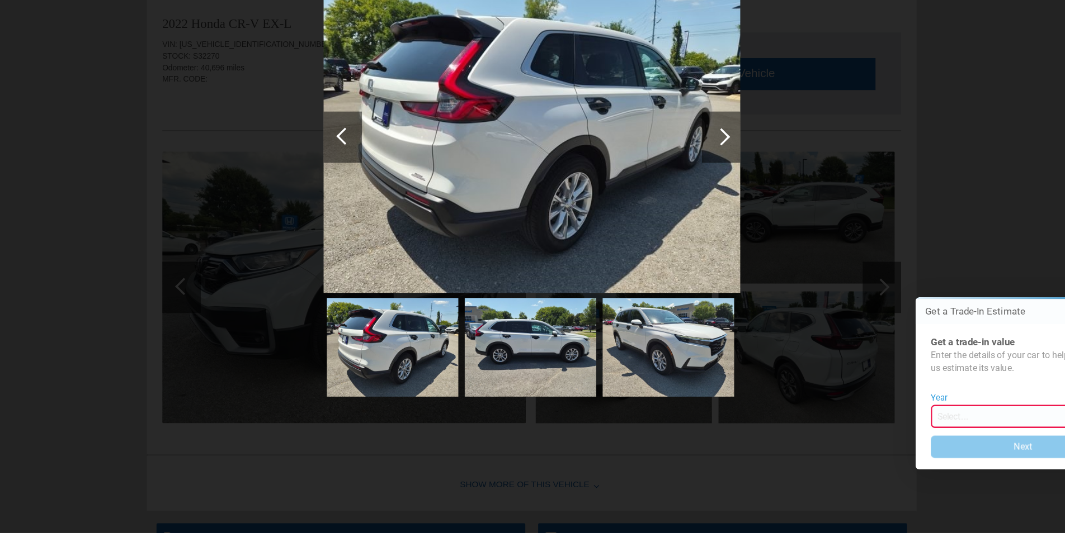
click at [366, 190] on div at bounding box center [369, 187] width 15 height 15
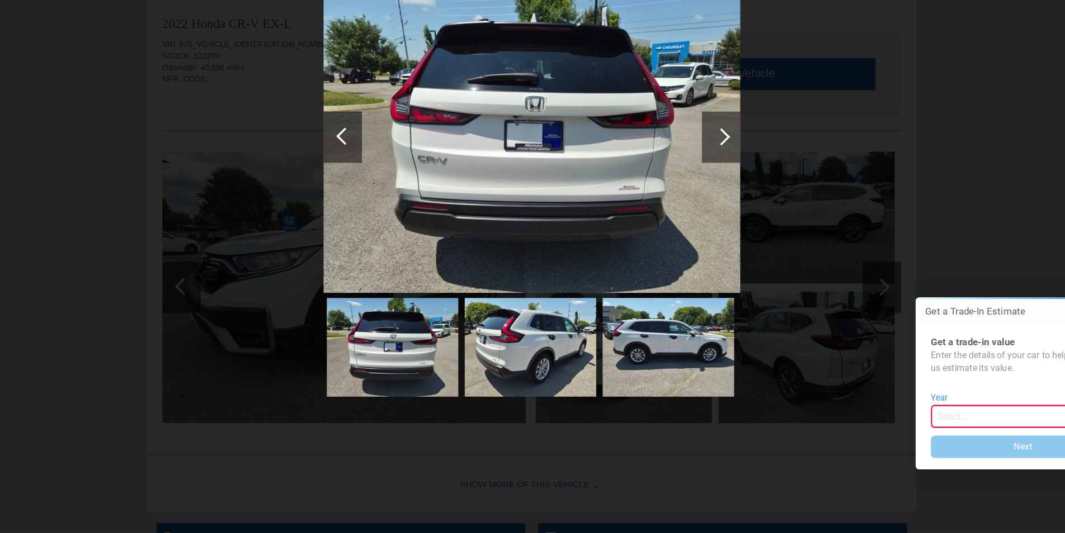
click at [366, 190] on div at bounding box center [369, 187] width 15 height 15
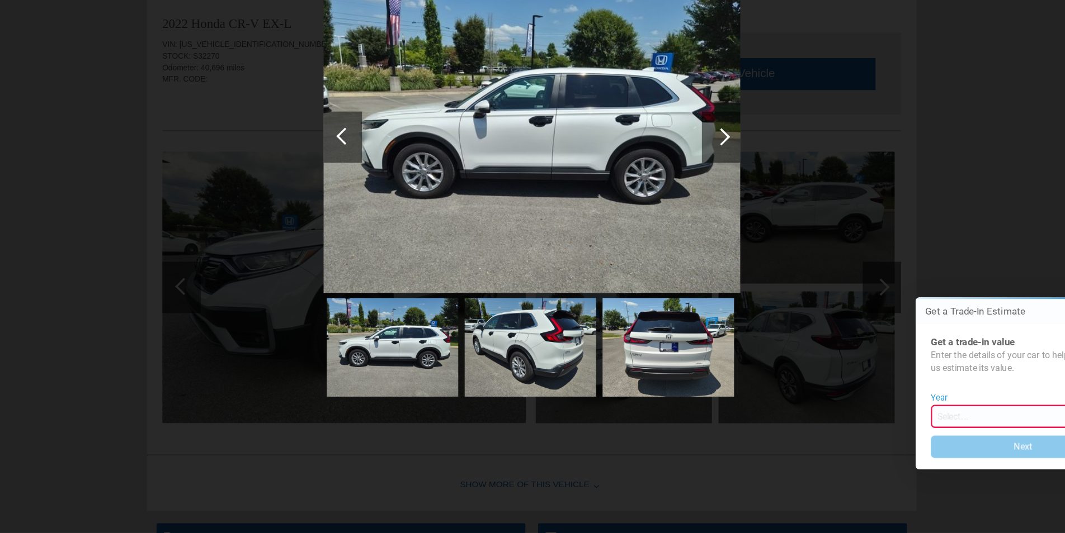
click at [366, 190] on div at bounding box center [369, 187] width 15 height 15
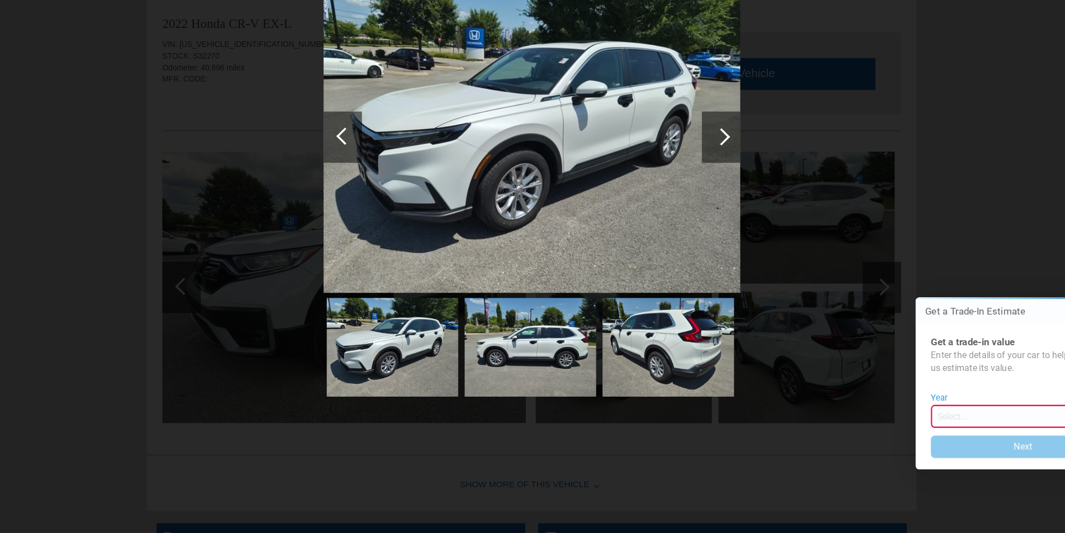
click at [366, 190] on div at bounding box center [369, 187] width 15 height 15
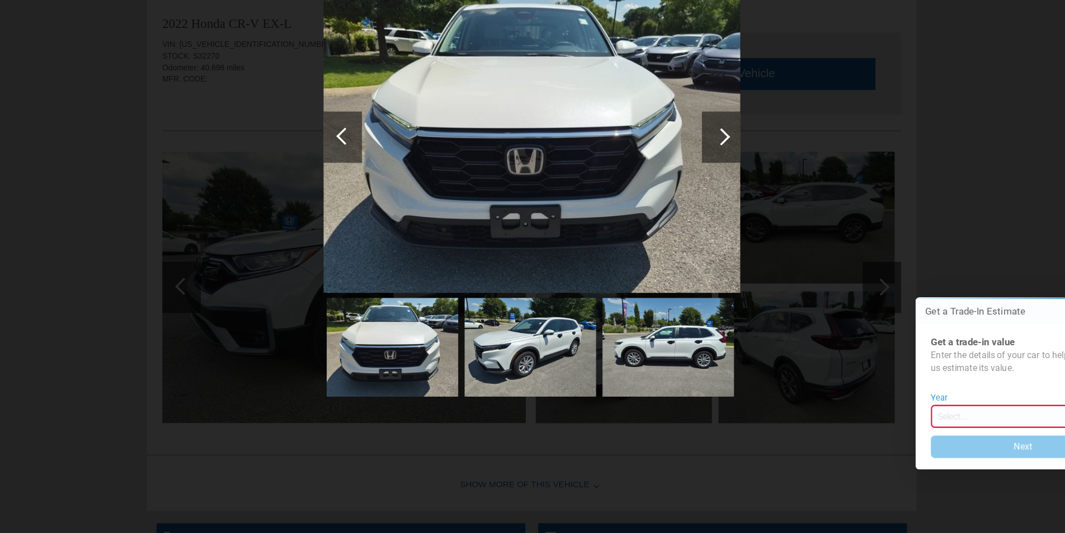
click at [366, 190] on div at bounding box center [369, 187] width 15 height 15
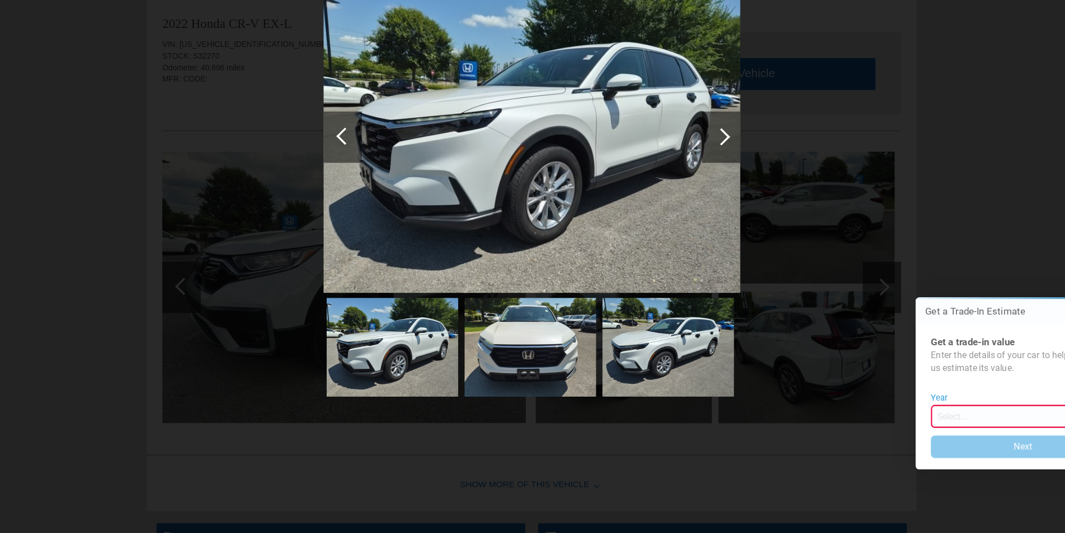
click at [366, 190] on div at bounding box center [369, 187] width 15 height 15
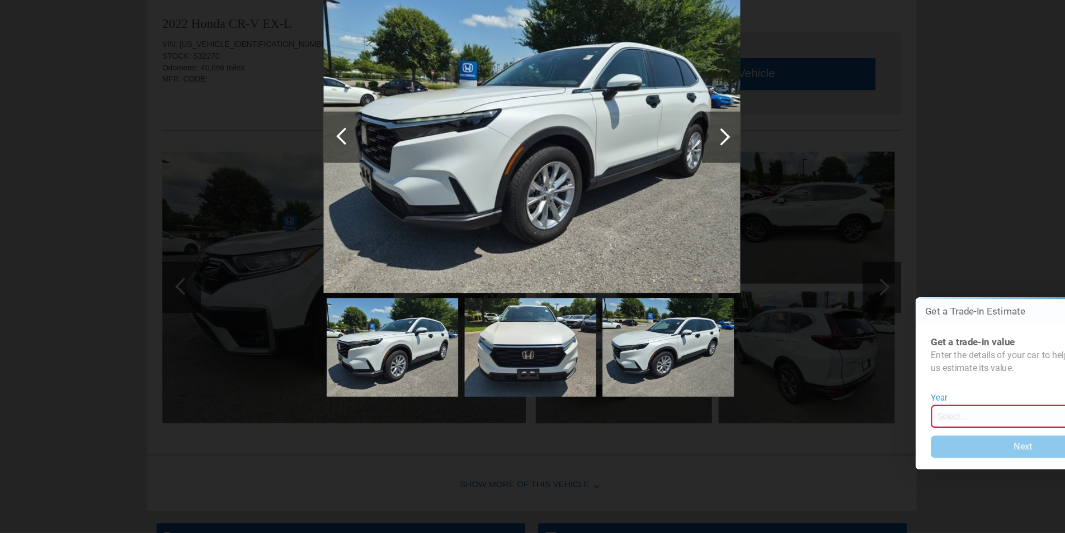
click at [366, 186] on div at bounding box center [369, 187] width 15 height 15
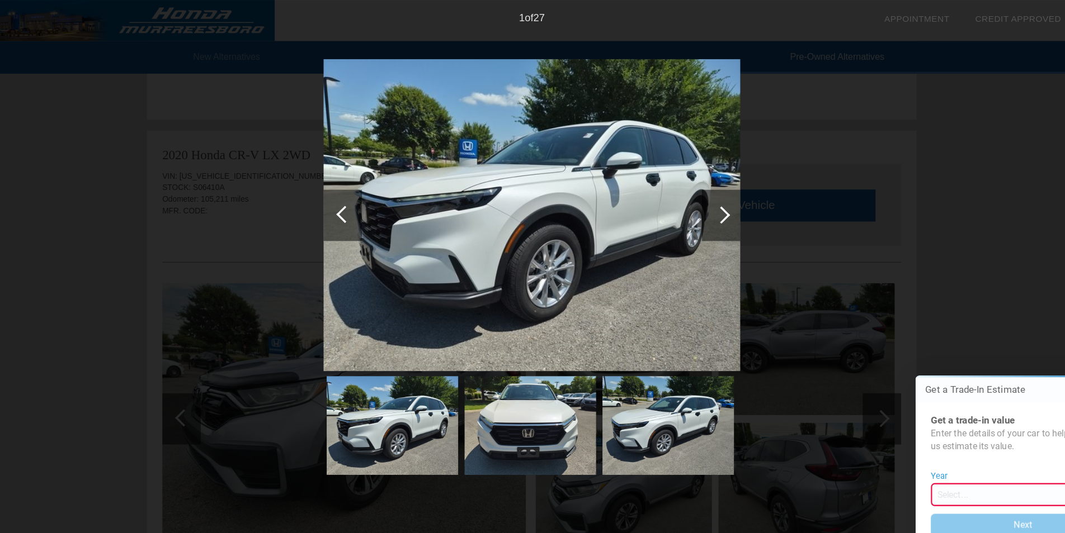
scroll to position [1101, 0]
click at [366, 190] on div at bounding box center [369, 187] width 15 height 15
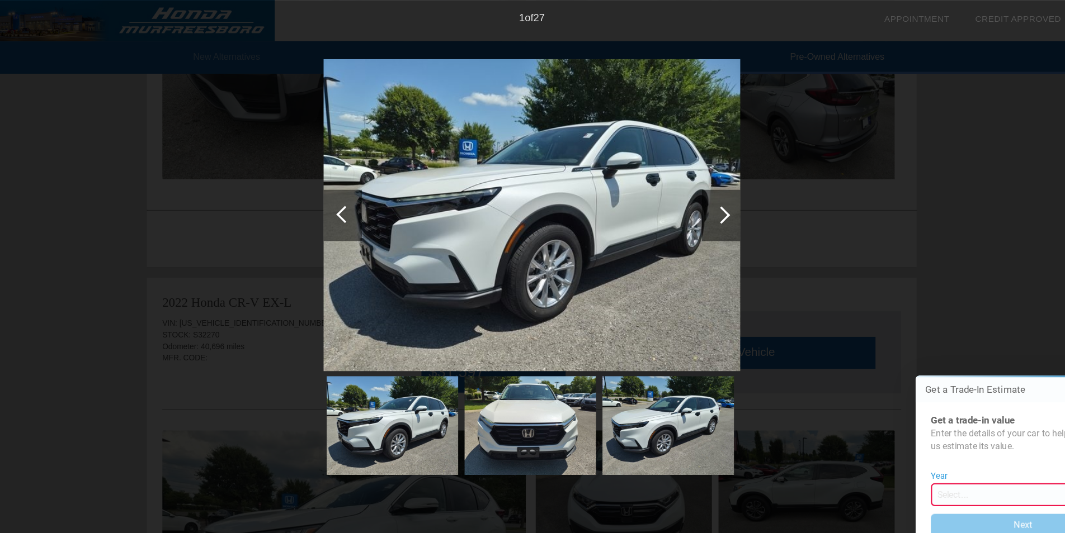
scroll to position [1428, 0]
click at [158, 21] on div "1 of 27" at bounding box center [532, 11] width 1065 height 22
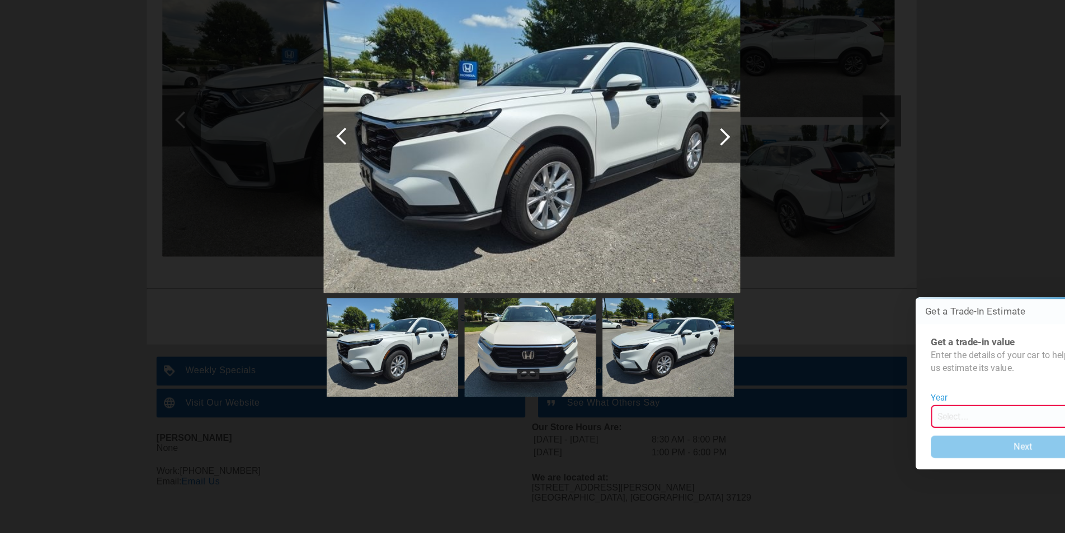
scroll to position [1762, 0]
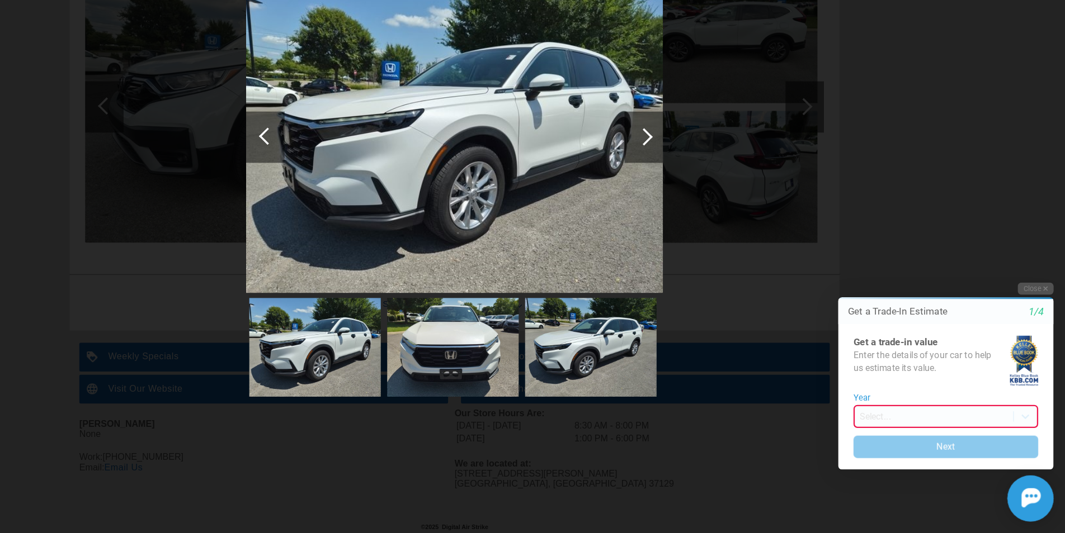
click at [1007, 308] on icon "1/4" at bounding box center [1006, 307] width 13 height 10
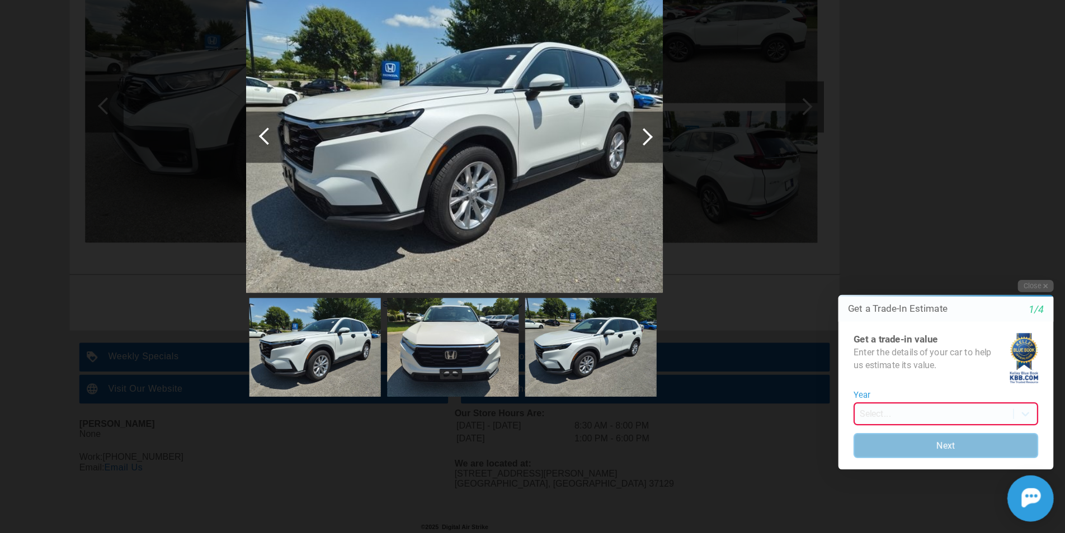
click at [929, 422] on button "Next" at bounding box center [928, 423] width 161 height 22
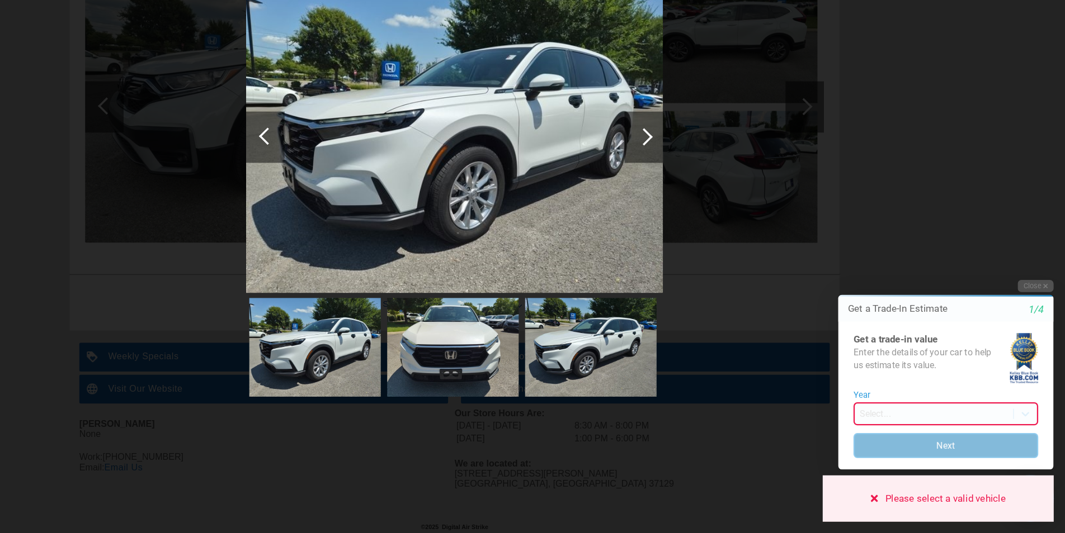
click at [929, 422] on button "Next" at bounding box center [928, 423] width 161 height 22
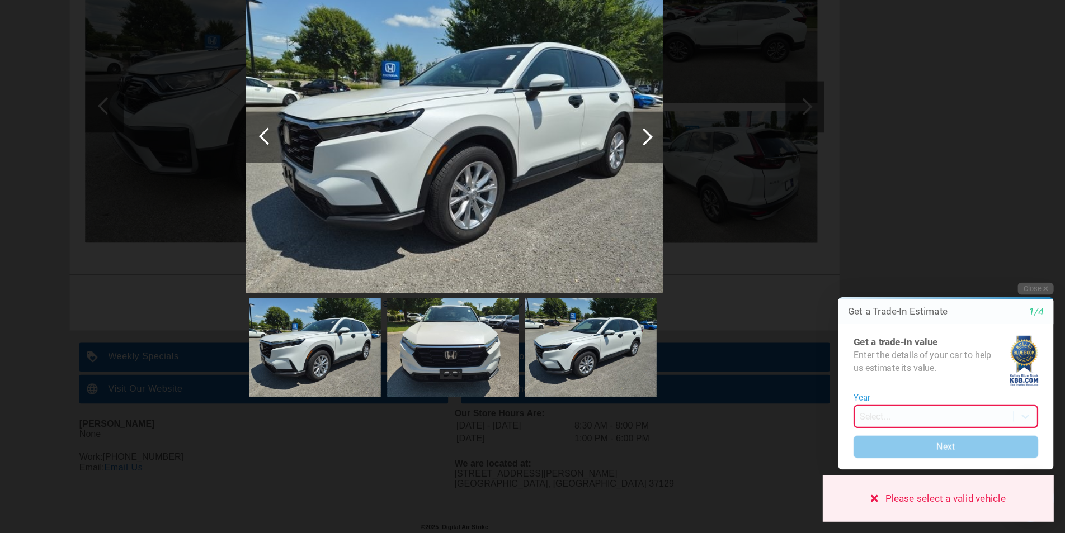
click at [867, 468] on icon at bounding box center [866, 469] width 6 height 6
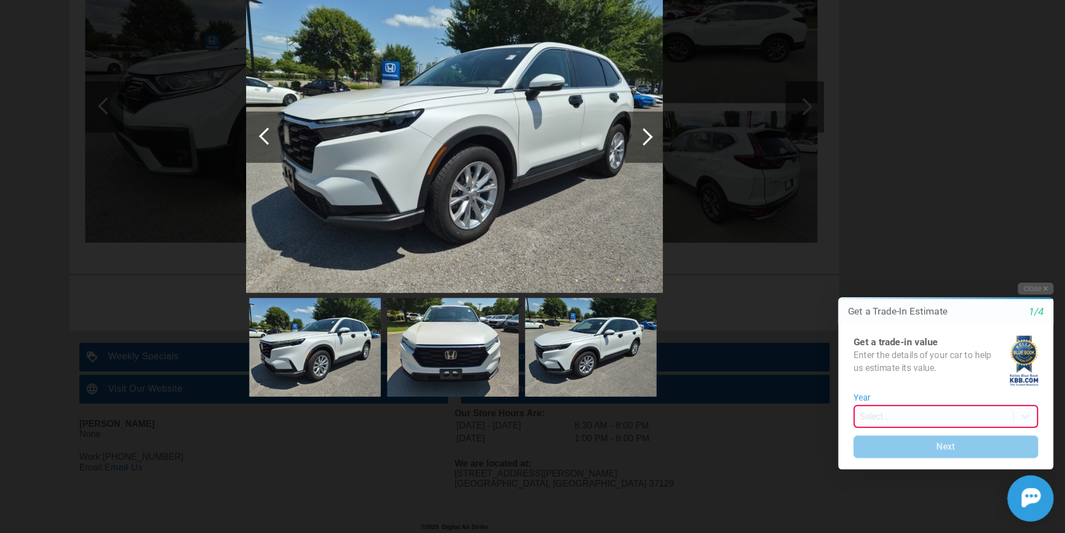
click at [867, 471] on div "Please select a valid vehicle" at bounding box center [921, 470] width 201 height 40
